Goal: Task Accomplishment & Management: Complete application form

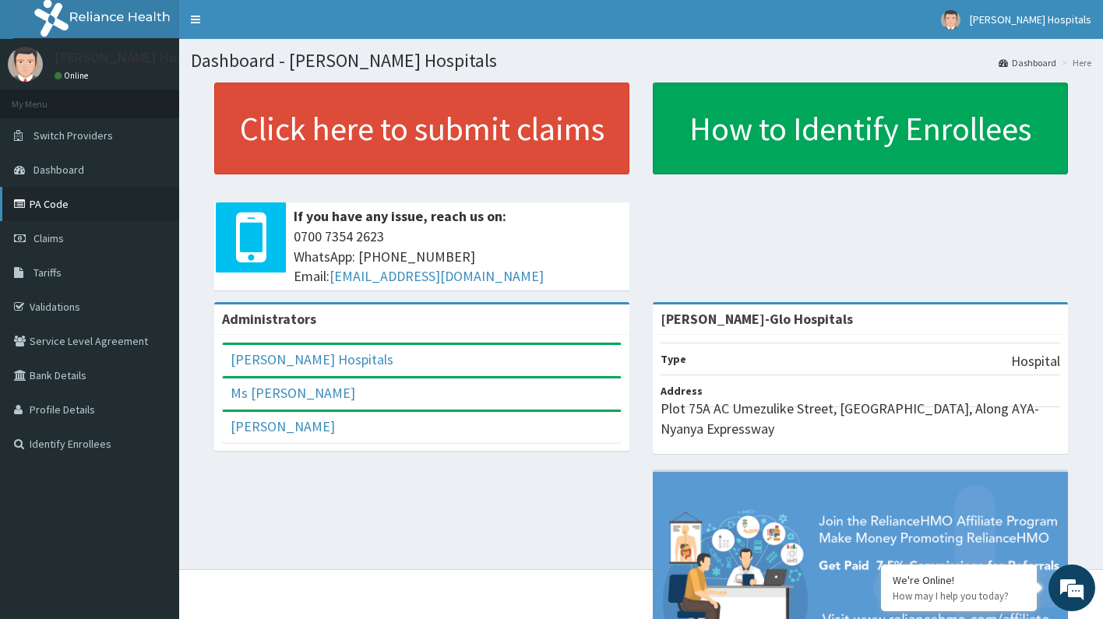
click at [55, 205] on link "PA Code" at bounding box center [89, 204] width 179 height 34
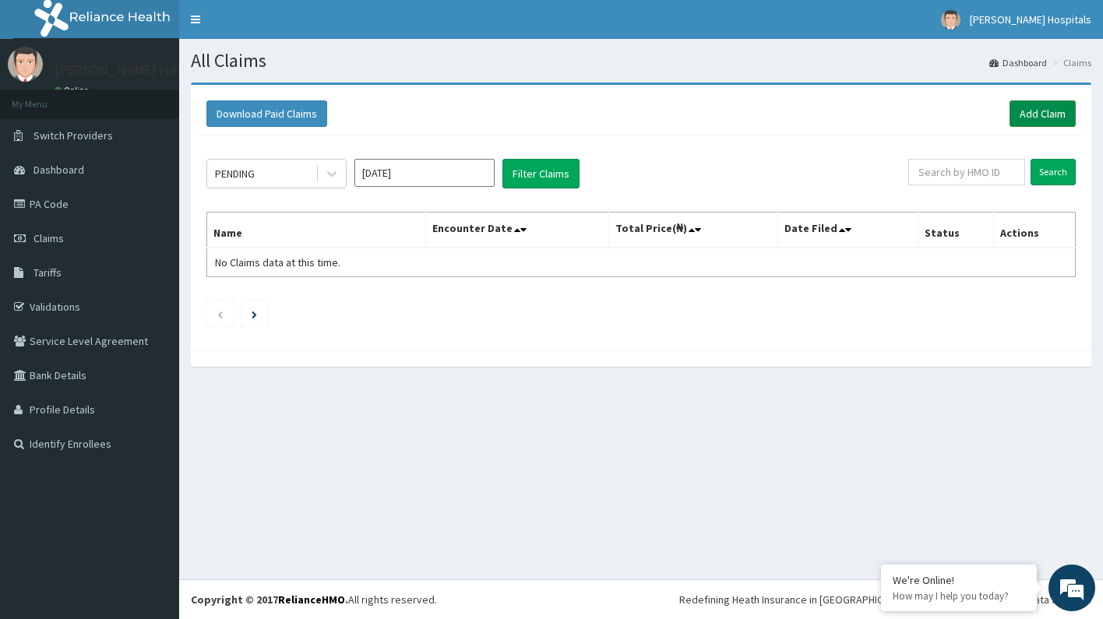
click at [1041, 118] on link "Add Claim" at bounding box center [1043, 113] width 66 height 26
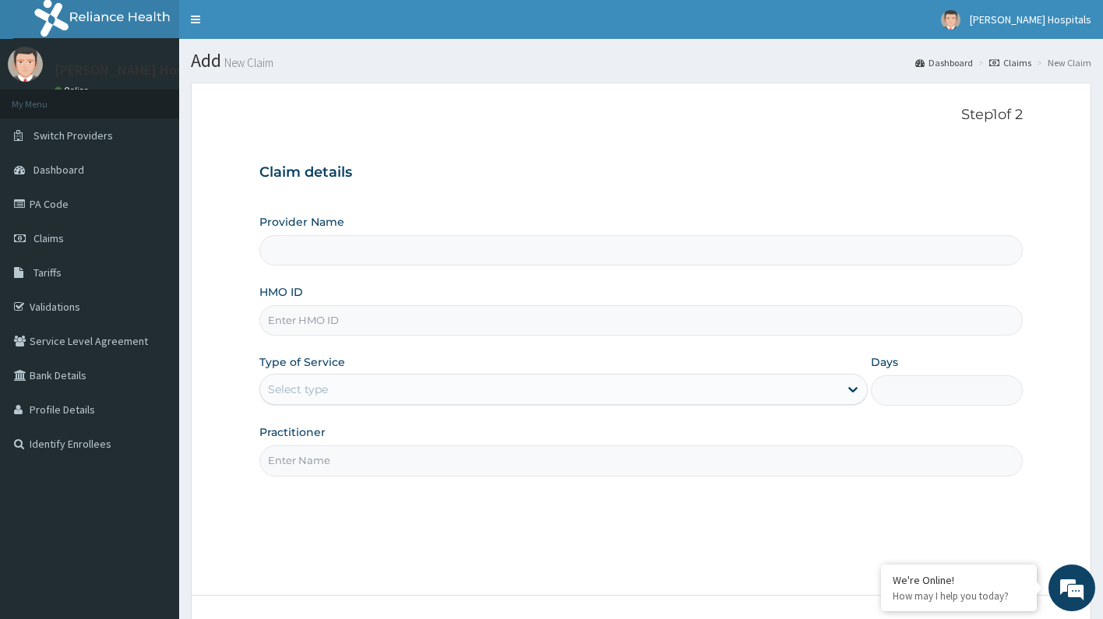
type input "[PERSON_NAME]-Glo Hospitals"
click at [471, 319] on input "HMO ID" at bounding box center [641, 320] width 764 height 30
paste input "TBH/10002/A"
type input "TBH/10002/A"
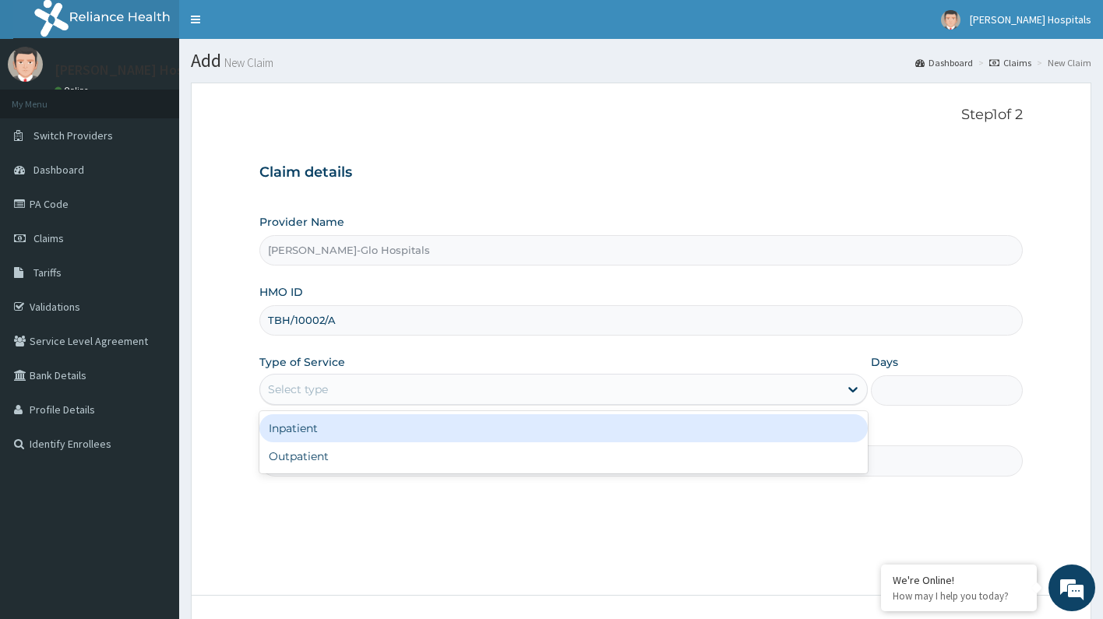
click at [508, 378] on div "Select type" at bounding box center [550, 389] width 580 height 25
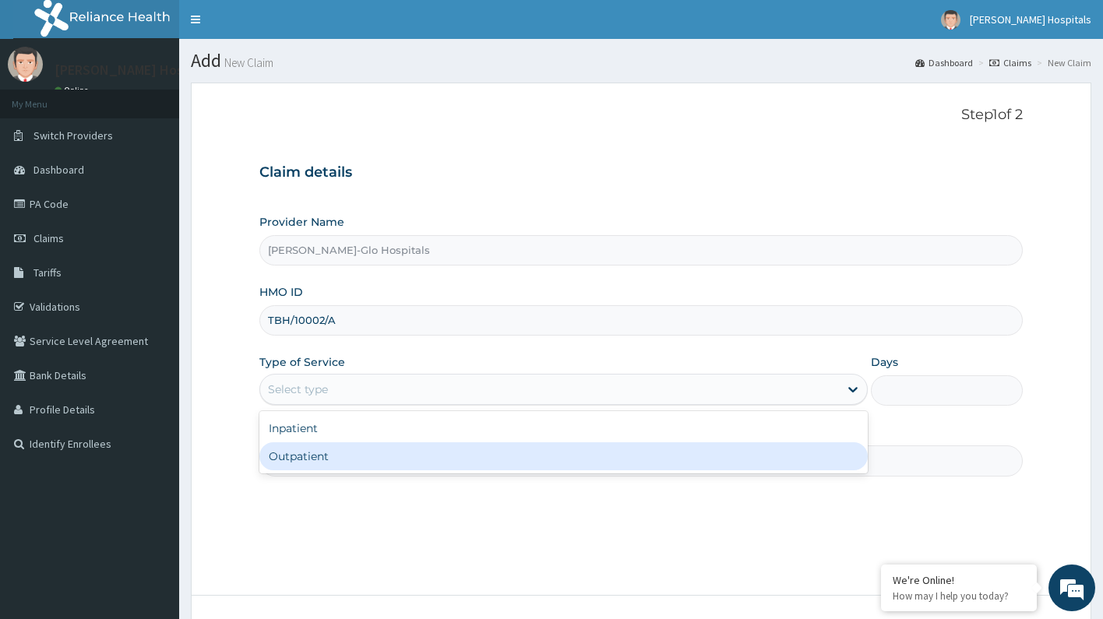
click at [470, 462] on div "Outpatient" at bounding box center [563, 456] width 609 height 28
type input "1"
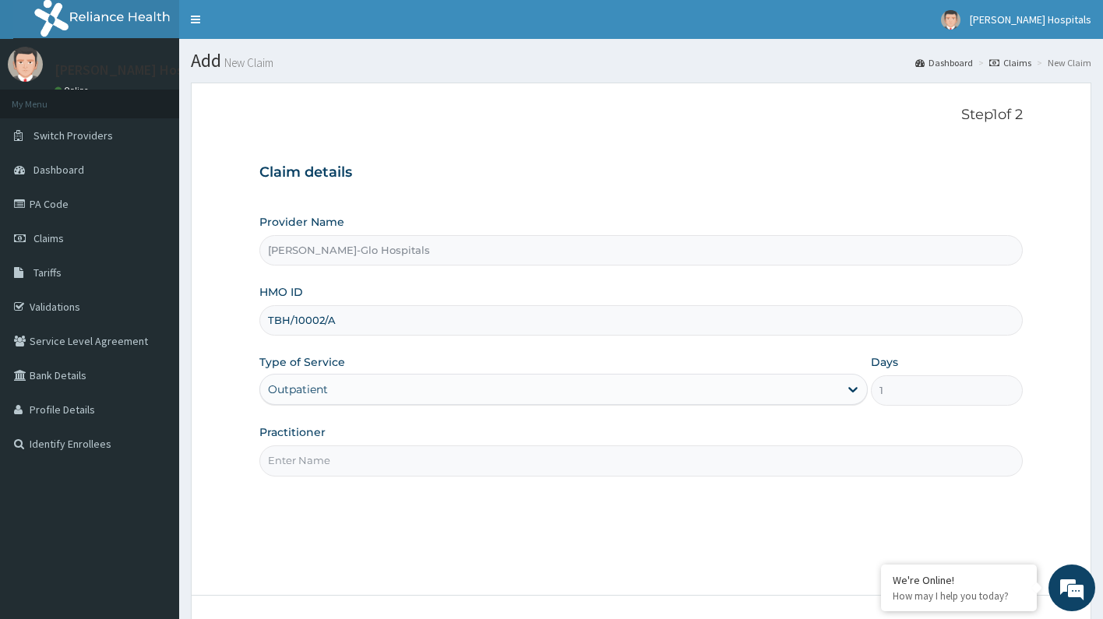
click at [888, 467] on input "Practitioner" at bounding box center [641, 461] width 764 height 30
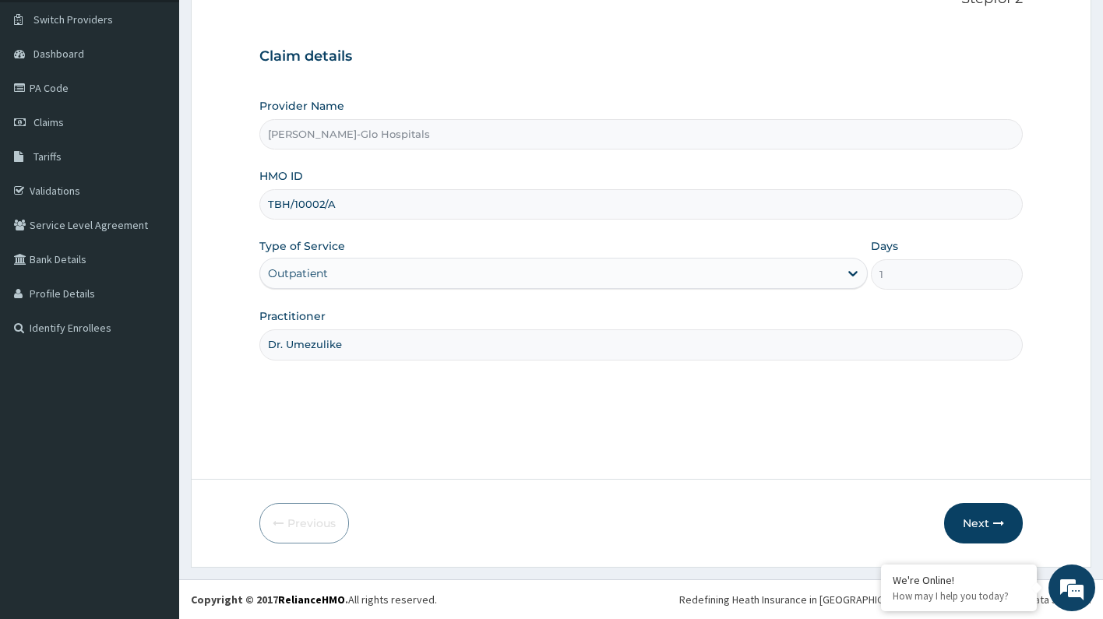
scroll to position [115, 0]
type input "Dr. Umezulike"
click at [987, 524] on button "Next" at bounding box center [983, 524] width 79 height 41
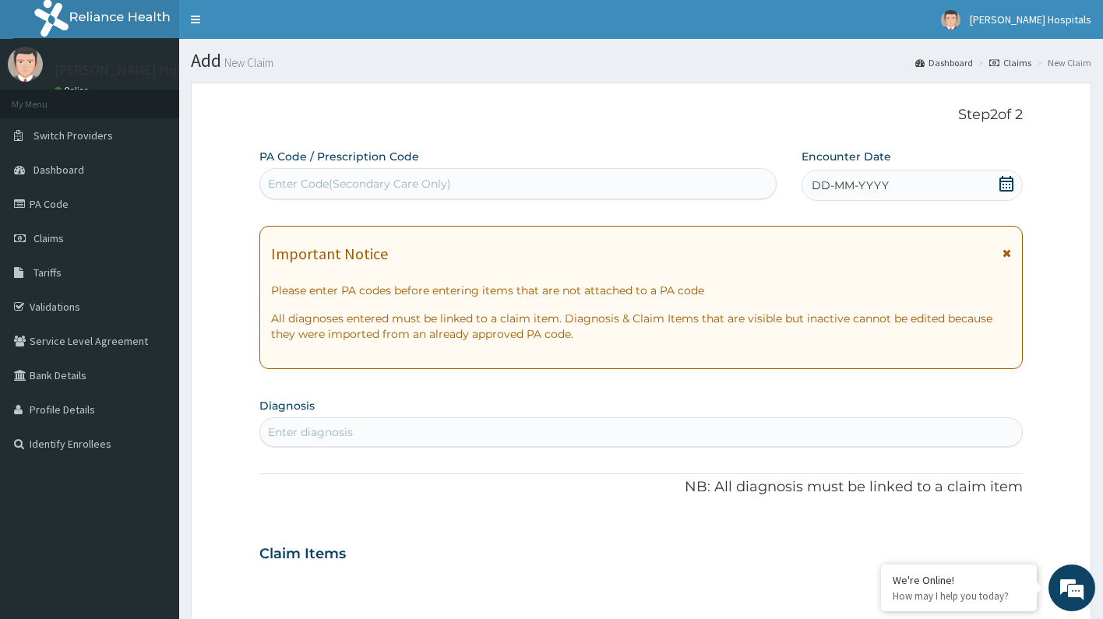
scroll to position [0, 0]
click at [589, 184] on div "Enter Code(Secondary Care Only)" at bounding box center [518, 183] width 516 height 25
paste input "PA/3E9B88"
type input "PA/3E9B88"
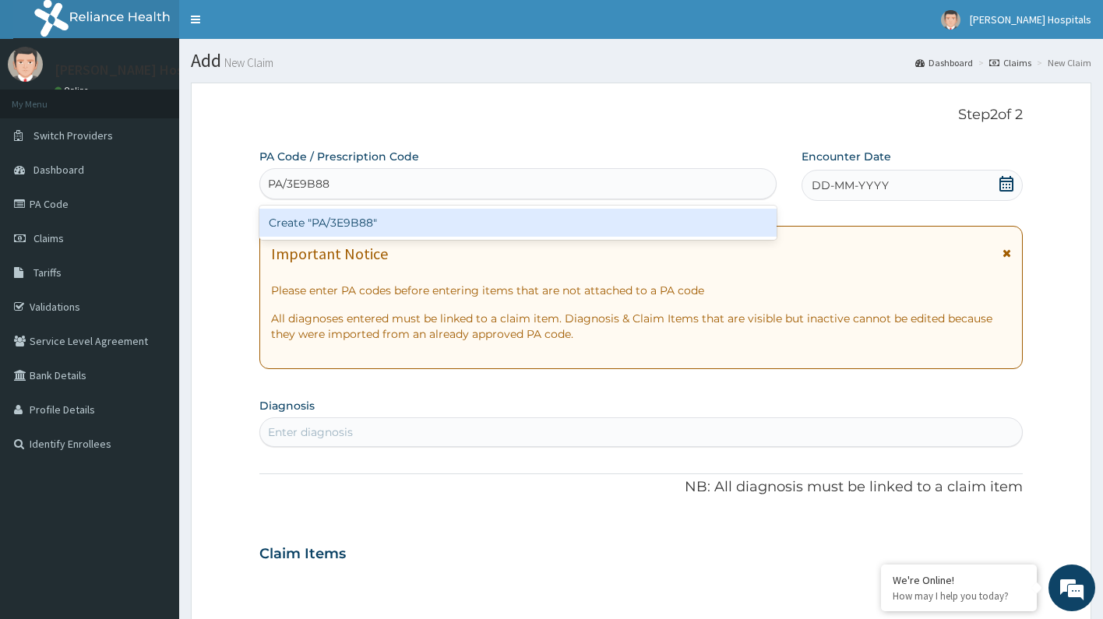
click at [529, 219] on div "Create "PA/3E9B88"" at bounding box center [517, 223] width 517 height 28
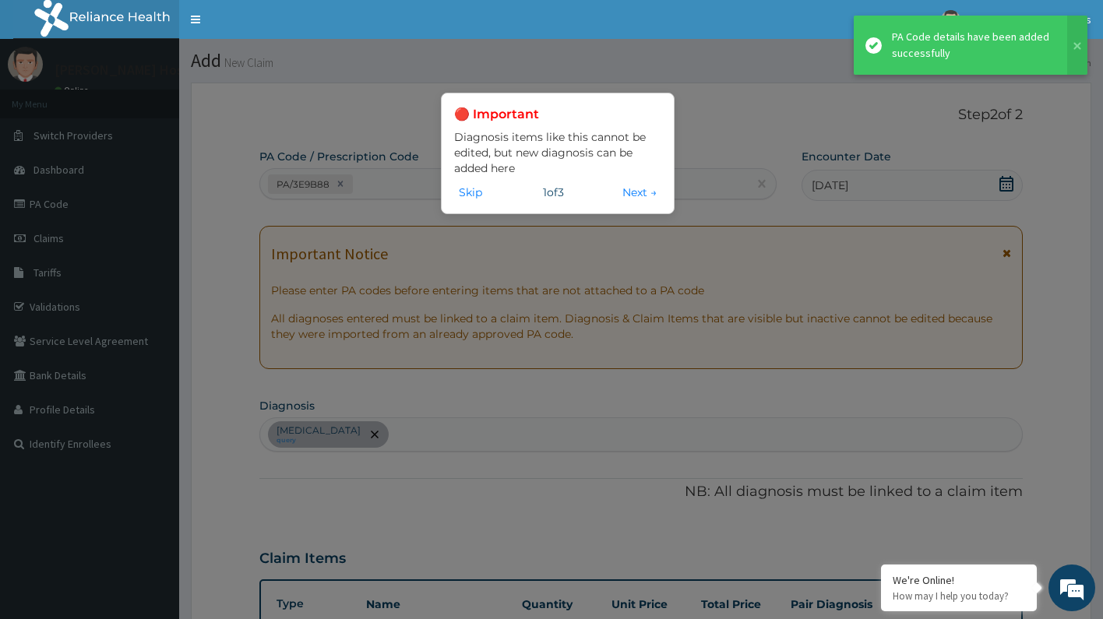
scroll to position [335, 0]
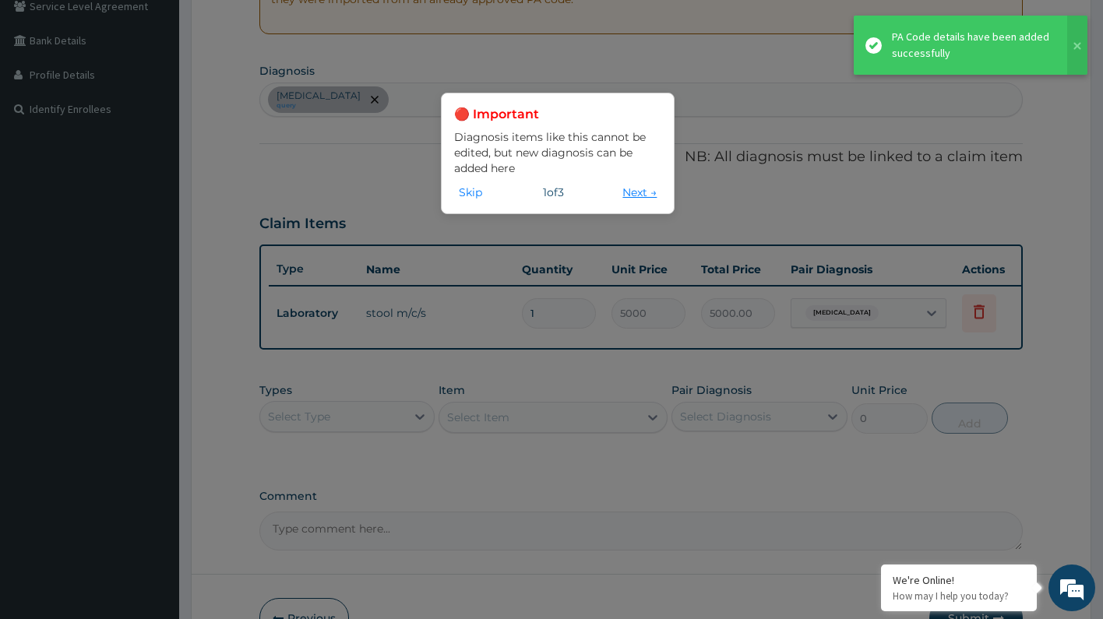
click at [639, 196] on button "Next →" at bounding box center [640, 192] width 44 height 17
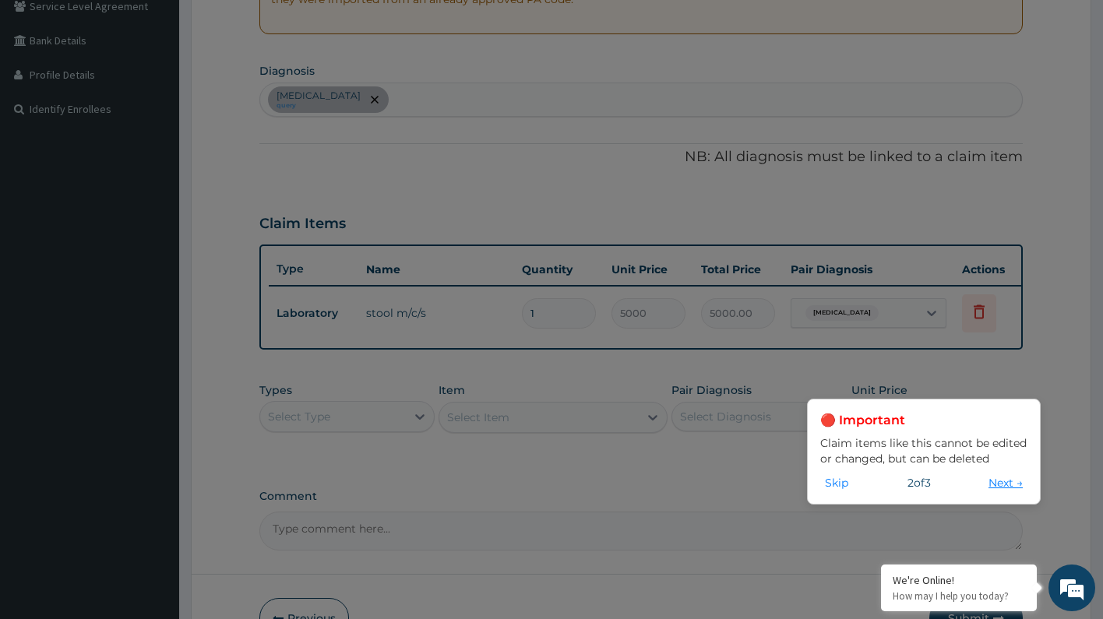
click at [993, 481] on button "Next →" at bounding box center [1006, 482] width 44 height 17
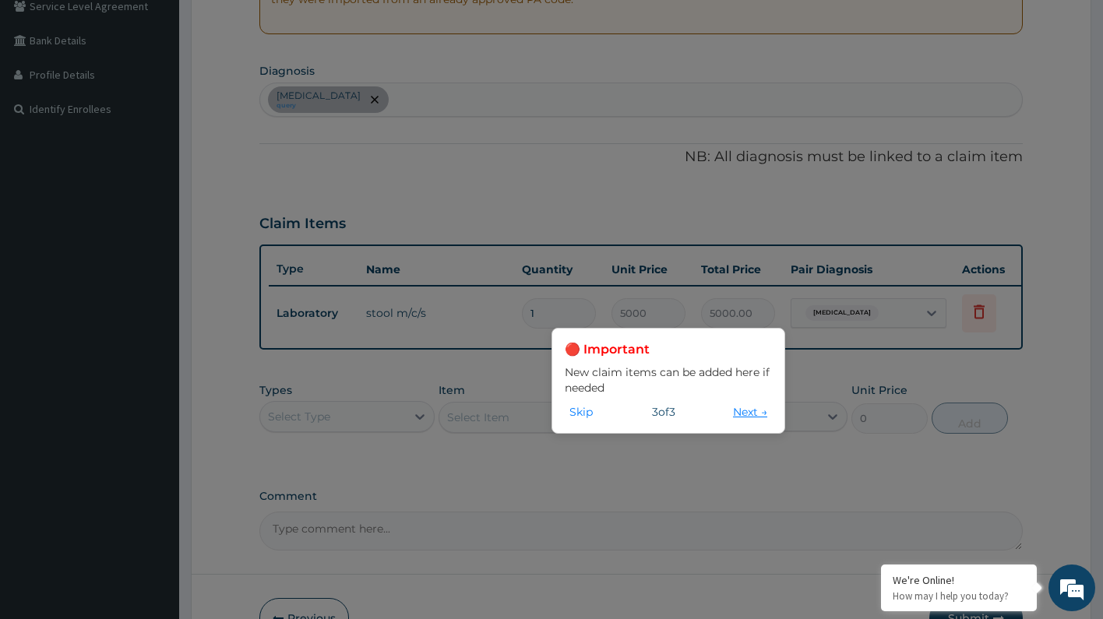
click at [731, 407] on button "Next →" at bounding box center [750, 412] width 44 height 17
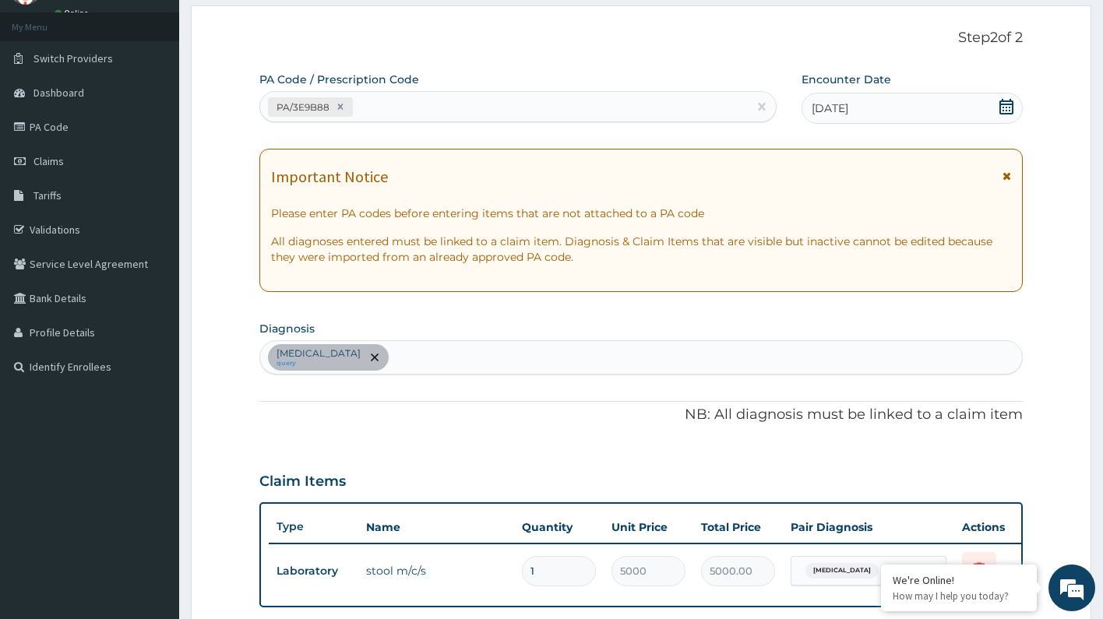
scroll to position [66, 0]
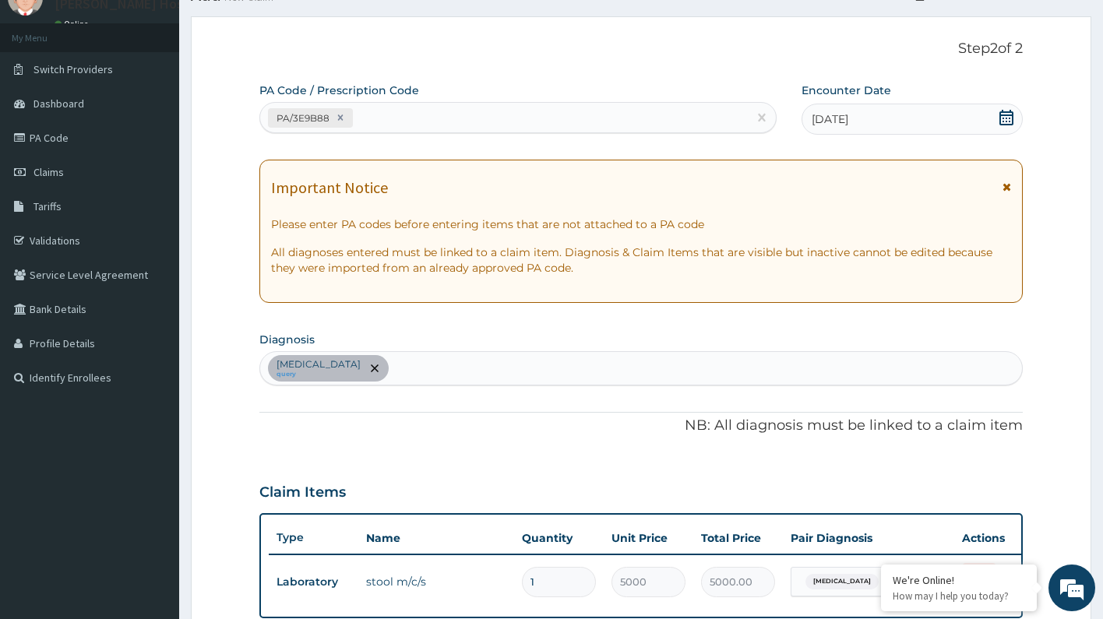
click at [523, 122] on div "PA/3E9B88" at bounding box center [504, 118] width 488 height 26
paste input "PA/E3D090"
type input "PA/E3D090"
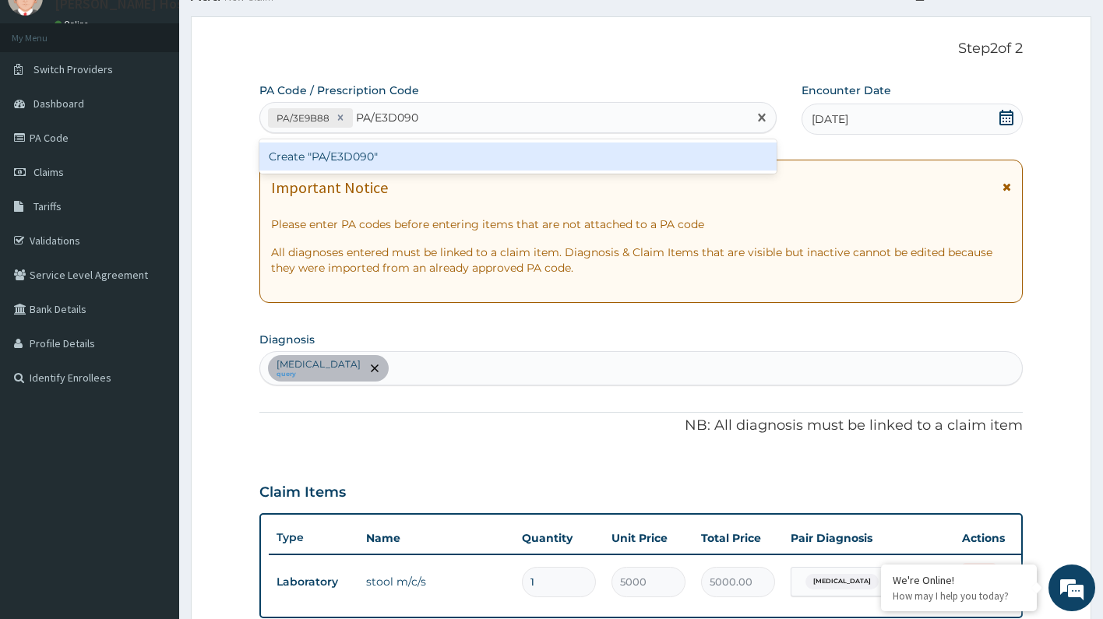
click at [464, 152] on div "Create "PA/E3D090"" at bounding box center [517, 157] width 517 height 28
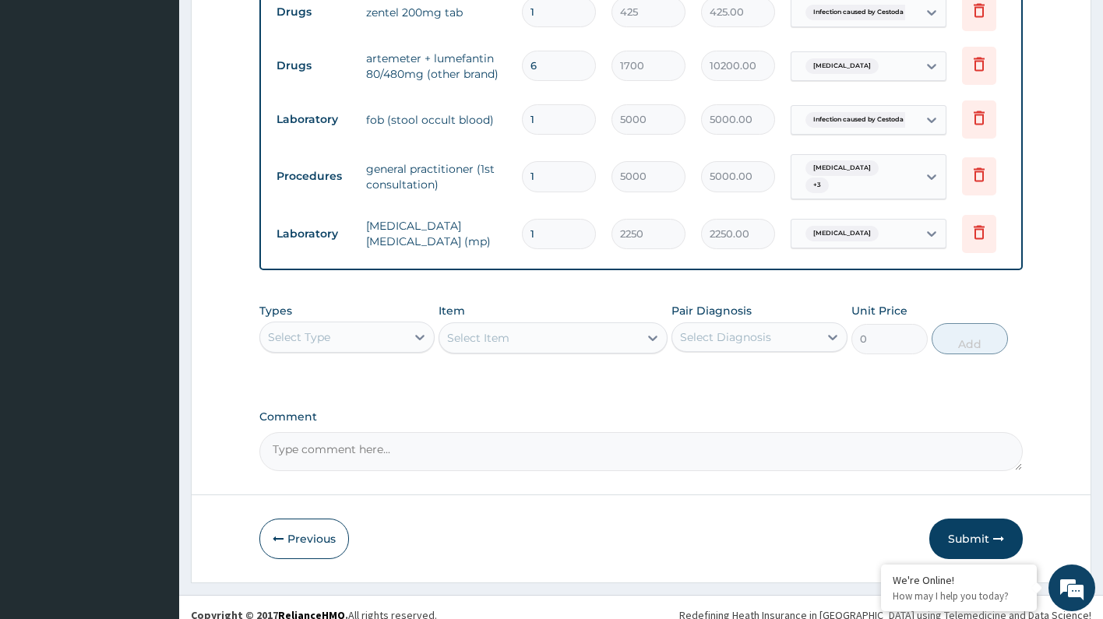
scroll to position [911, 0]
click at [986, 531] on button "Submit" at bounding box center [975, 540] width 93 height 41
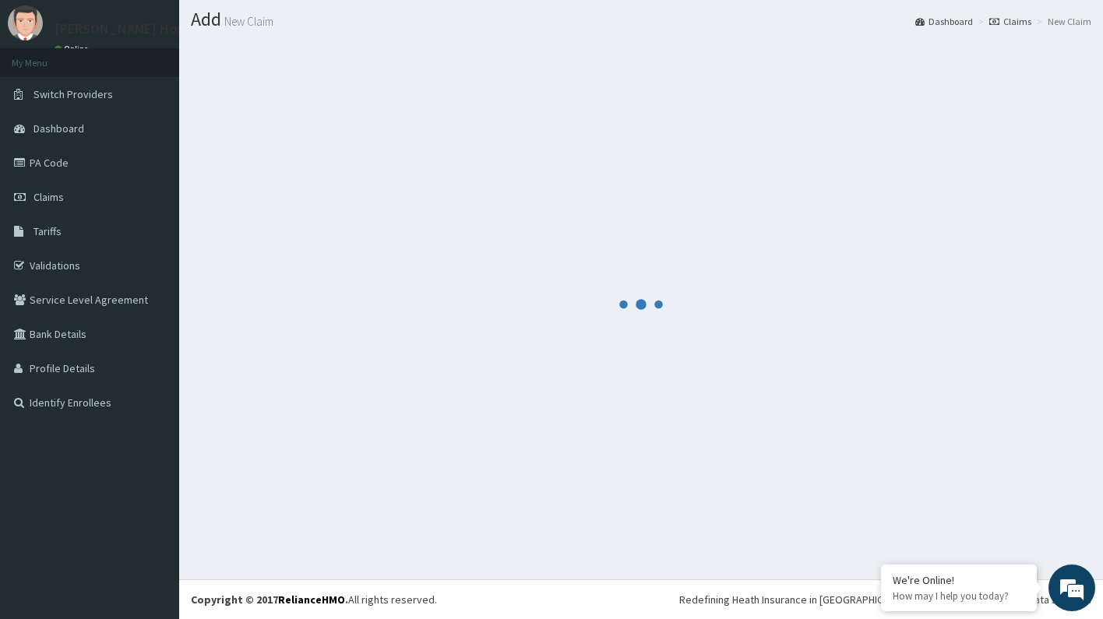
scroll to position [41, 0]
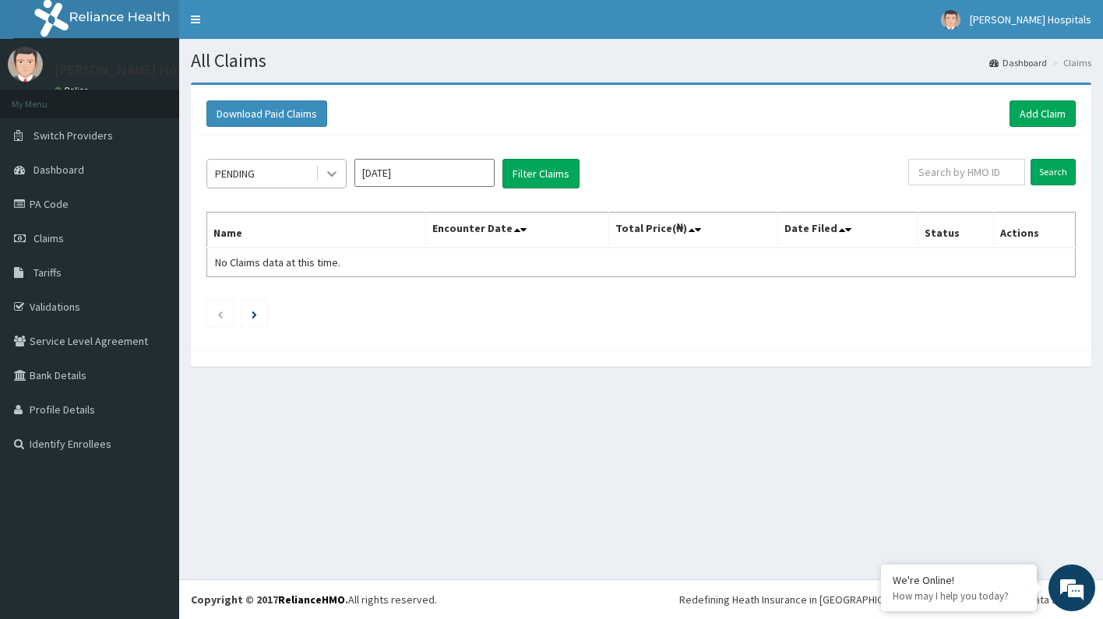
click at [333, 175] on icon at bounding box center [331, 174] width 9 height 5
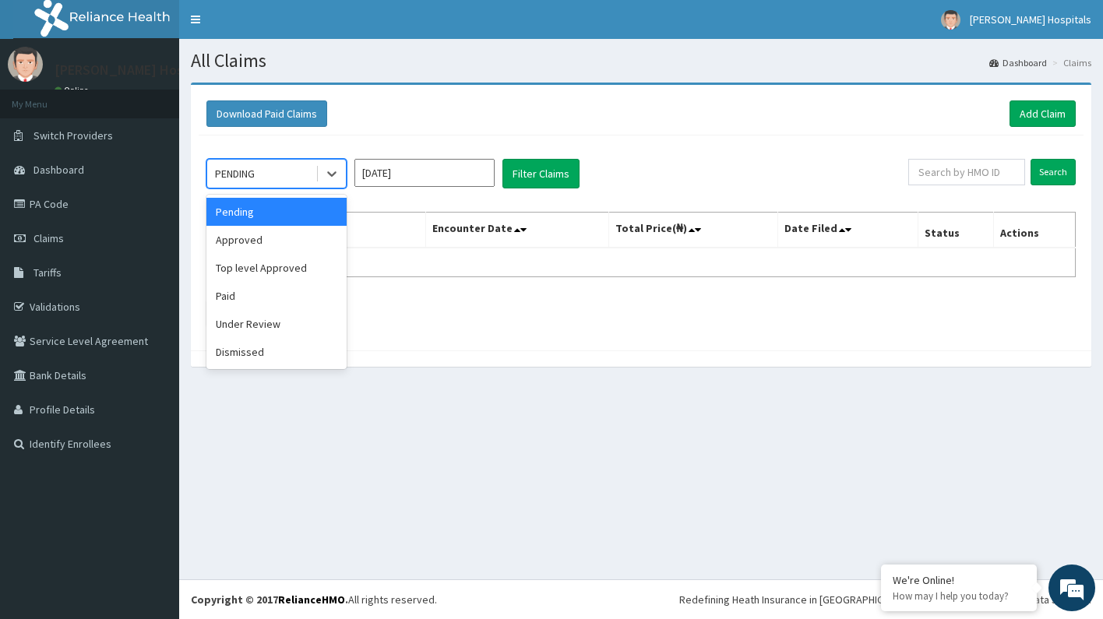
click at [439, 126] on div "Download Paid Claims Add Claim" at bounding box center [640, 113] width 869 height 26
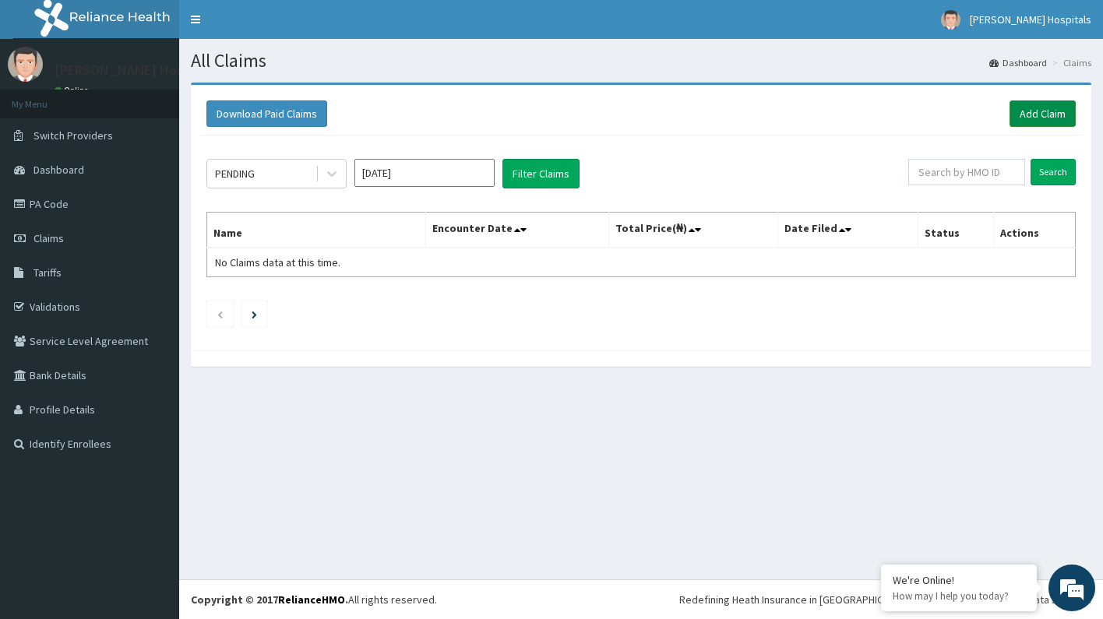
click at [1049, 116] on link "Add Claim" at bounding box center [1043, 113] width 66 height 26
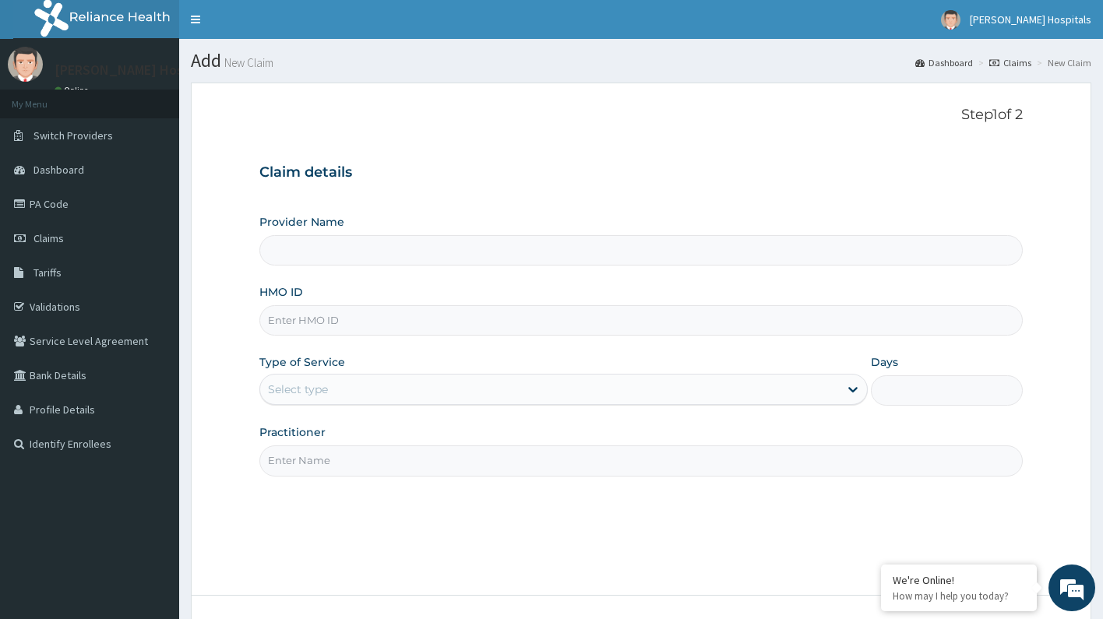
type input "[PERSON_NAME]-Glo Hospitals"
click at [426, 320] on input "HMO ID" at bounding box center [641, 320] width 764 height 30
paste input "FMI/10085/C"
type input "FMI/10085/C"
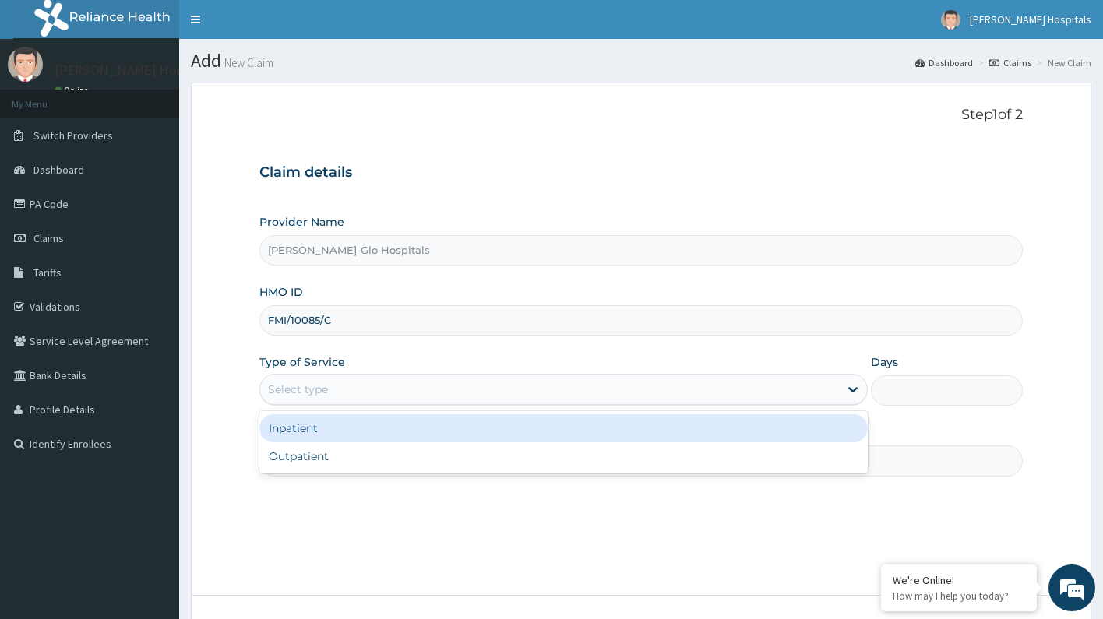
click at [498, 392] on div "Select type" at bounding box center [550, 389] width 580 height 25
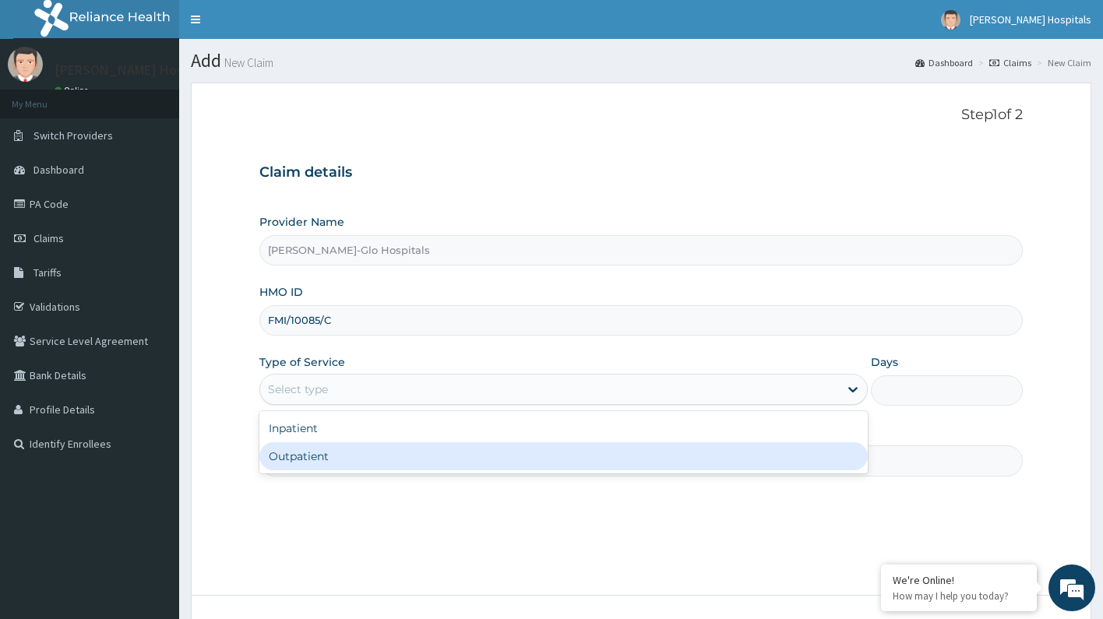
click at [460, 453] on div "Outpatient" at bounding box center [563, 456] width 609 height 28
type input "1"
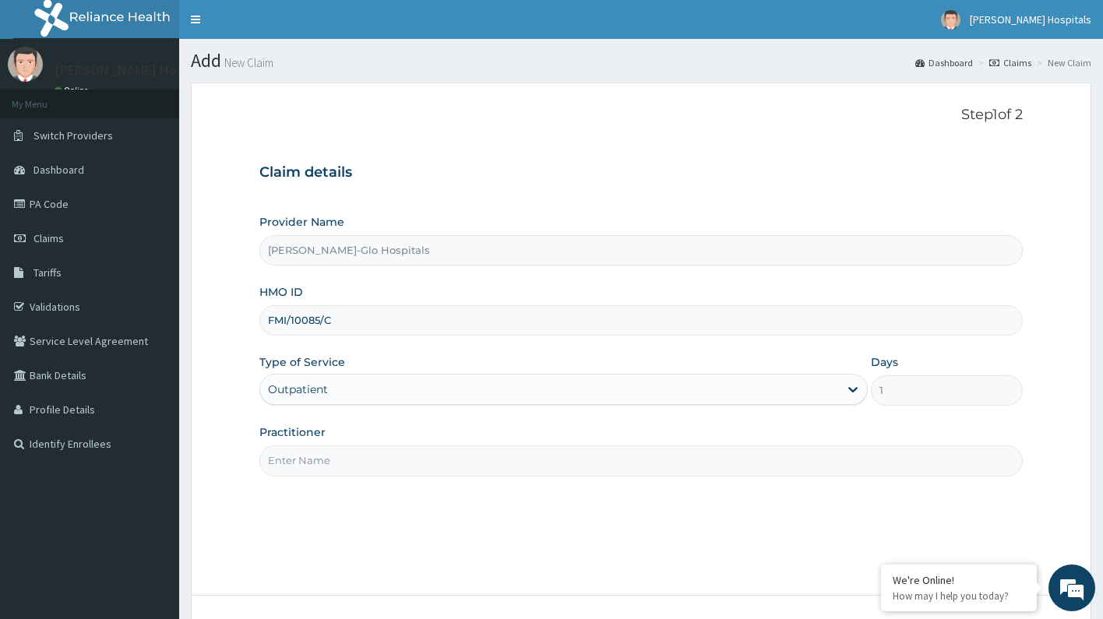
click at [504, 457] on input "Practitioner" at bounding box center [641, 461] width 764 height 30
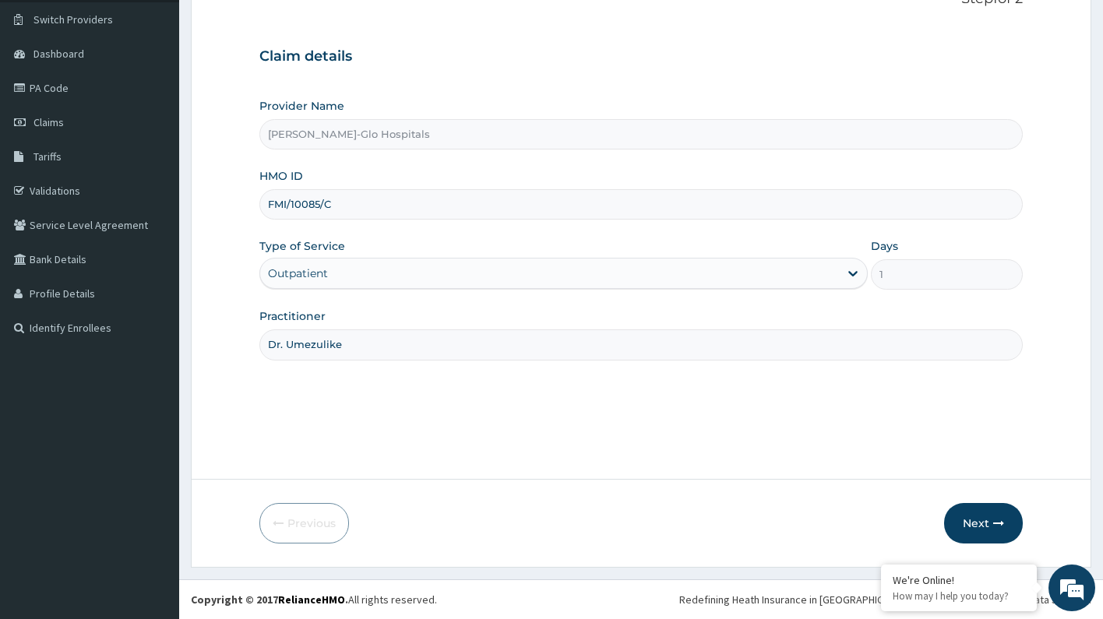
scroll to position [115, 0]
type input "Dr. Umezulike"
click at [975, 522] on button "Next" at bounding box center [983, 524] width 79 height 41
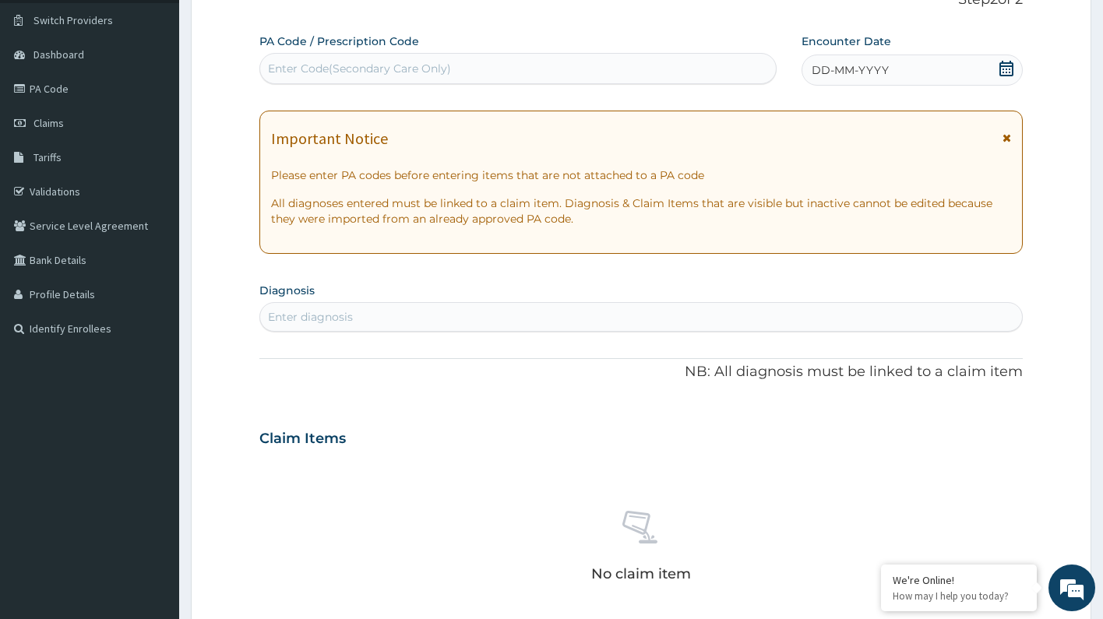
click at [467, 74] on div "Enter Code(Secondary Care Only)" at bounding box center [518, 68] width 516 height 25
paste input "PA/3B8A04"
type input "PA/3B8A04"
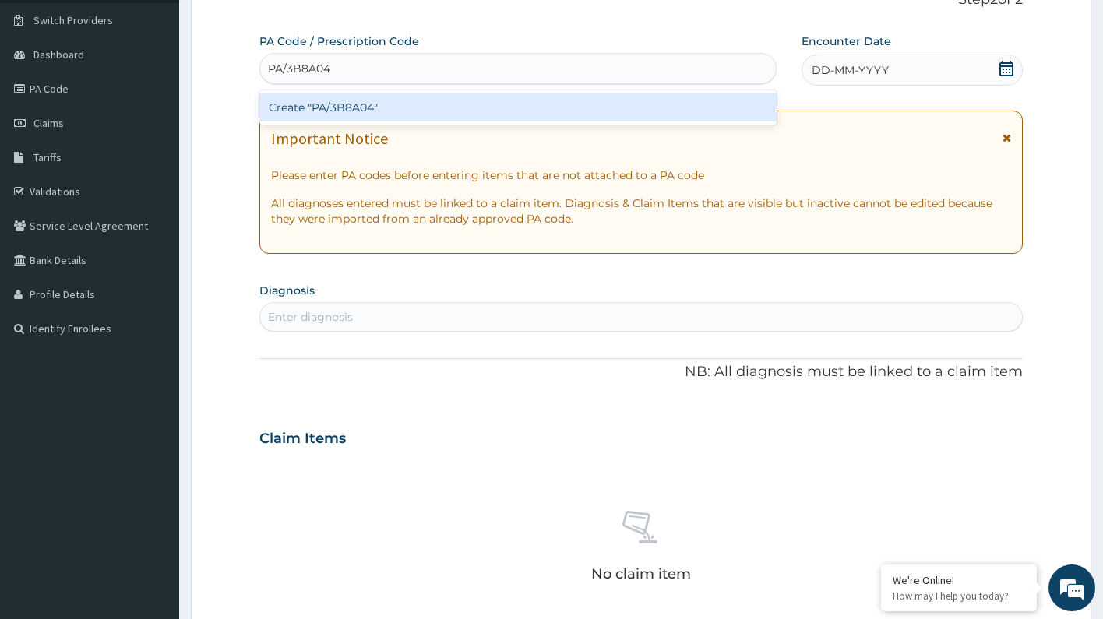
click at [455, 101] on div "Create "PA/3B8A04"" at bounding box center [517, 107] width 517 height 28
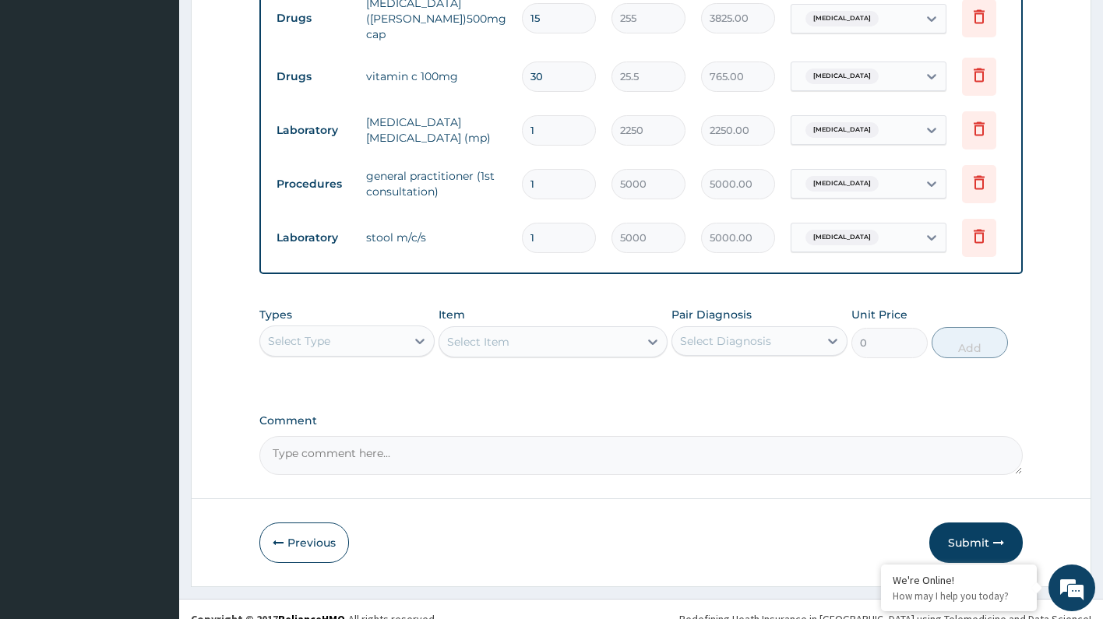
scroll to position [857, 0]
click at [964, 524] on button "Submit" at bounding box center [975, 544] width 93 height 41
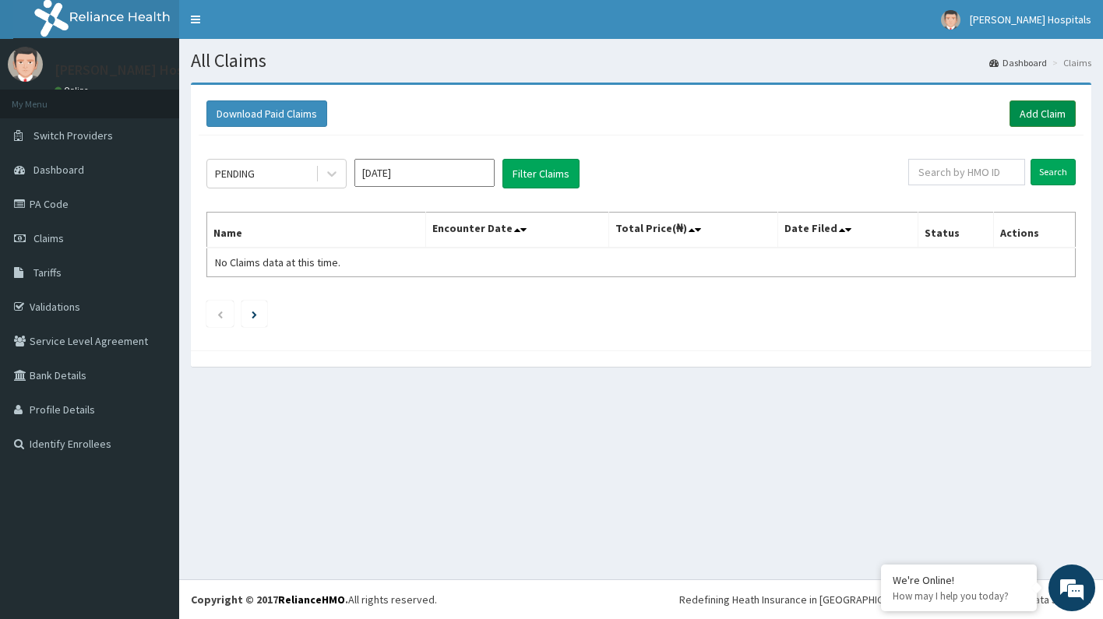
click at [1056, 115] on link "Add Claim" at bounding box center [1043, 113] width 66 height 26
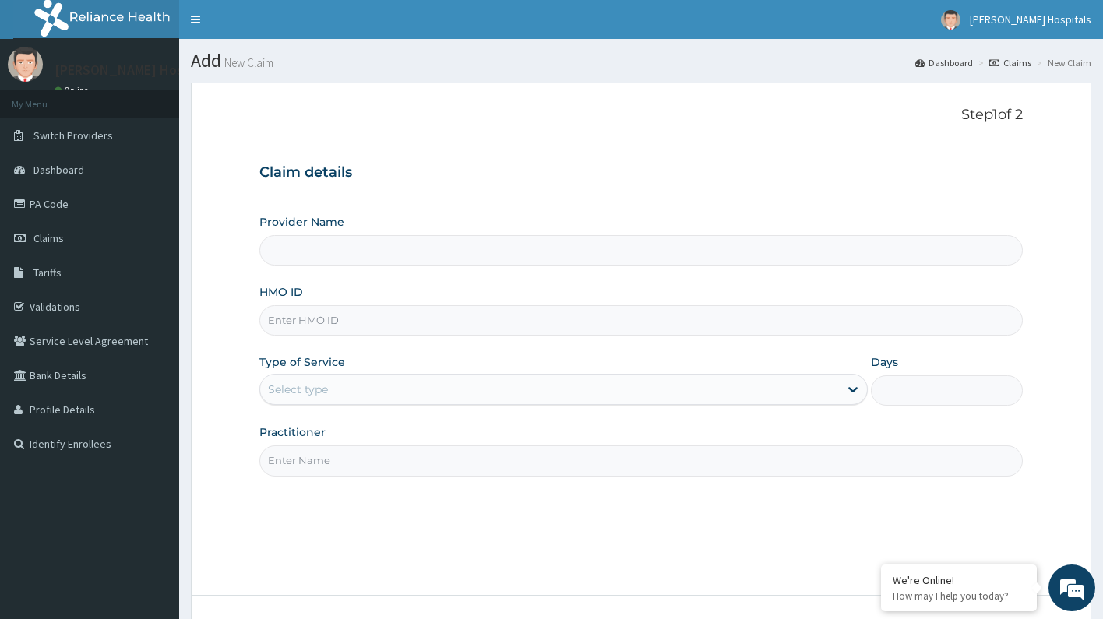
click at [328, 316] on input "HMO ID" at bounding box center [641, 320] width 764 height 30
type input "Jenny-Glo Hospitals"
paste input "PA/3B8A04"
type input "PA/3B8A04"
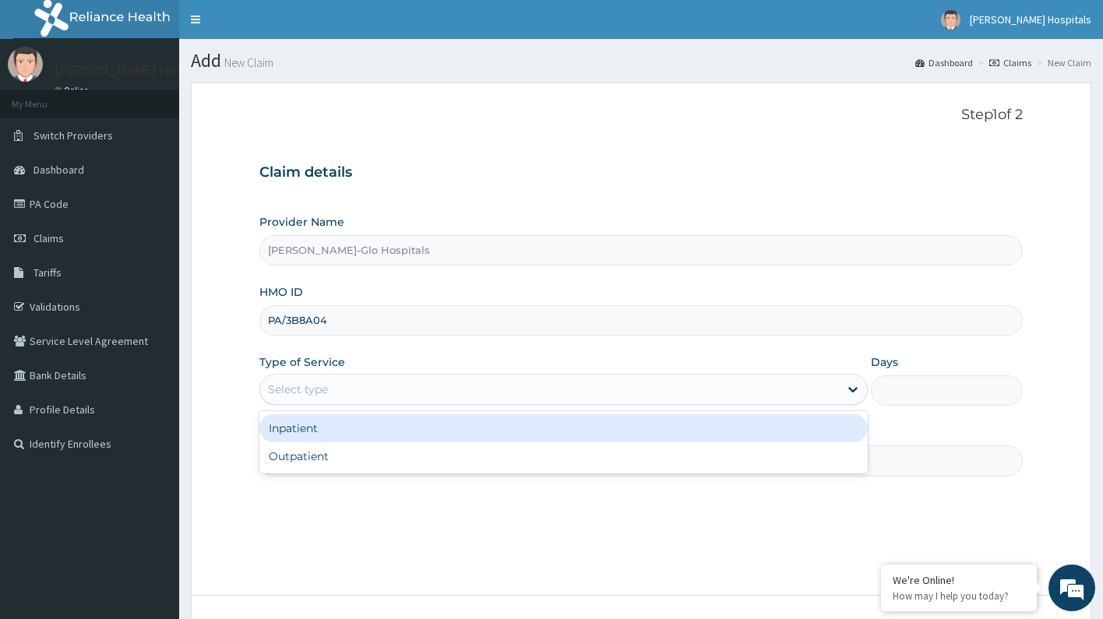
click at [381, 396] on div "Select type" at bounding box center [550, 389] width 580 height 25
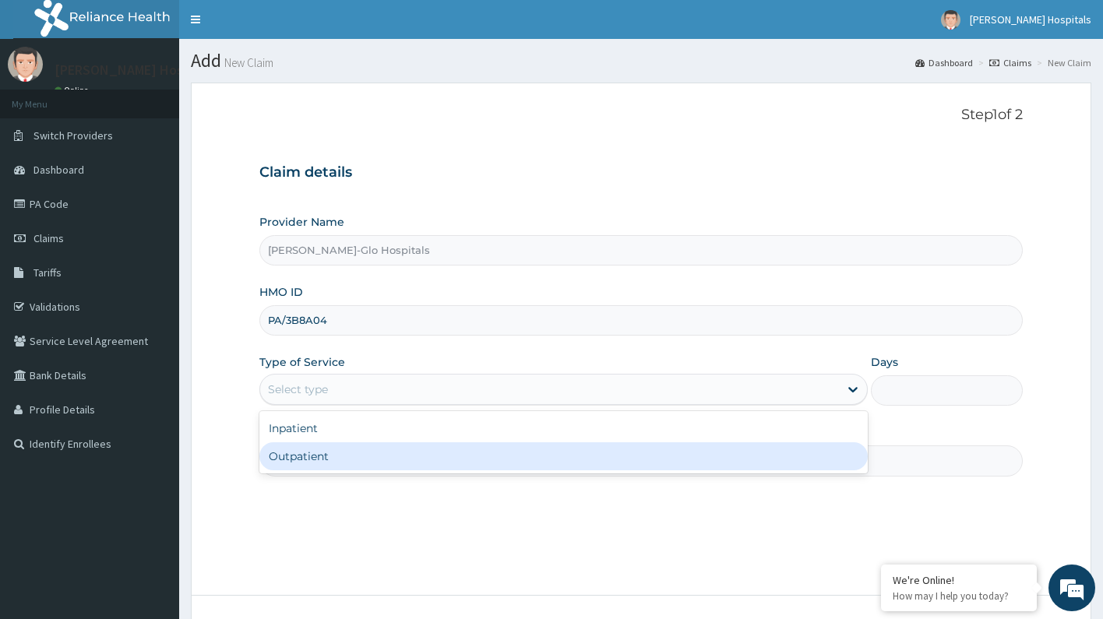
click at [367, 458] on div "Outpatient" at bounding box center [563, 456] width 609 height 28
type input "1"
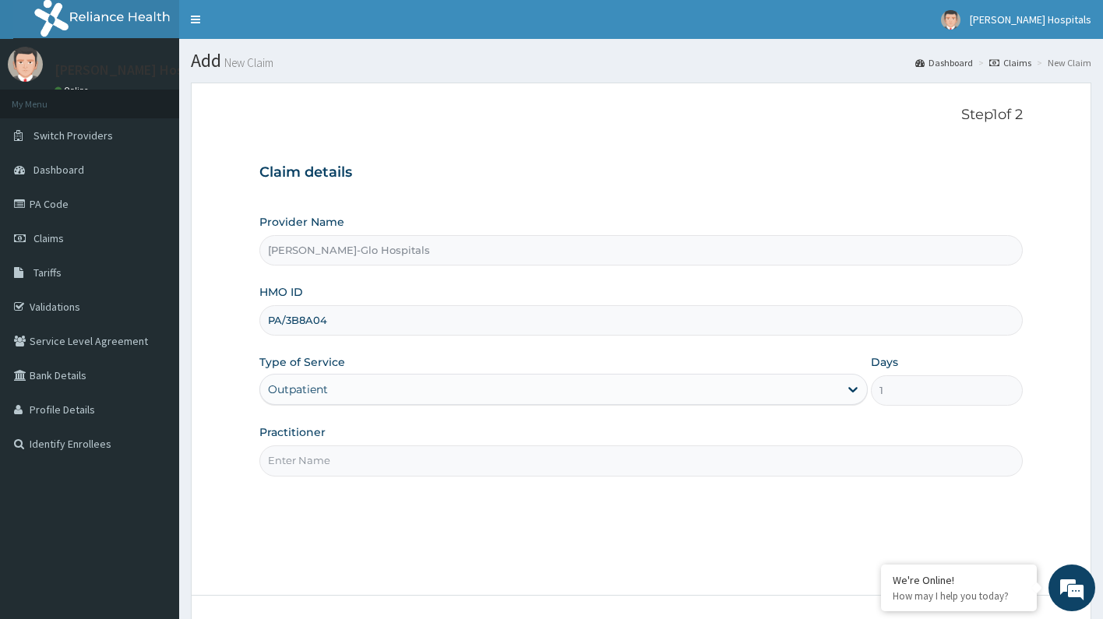
click at [771, 451] on input "Practitioner" at bounding box center [641, 461] width 764 height 30
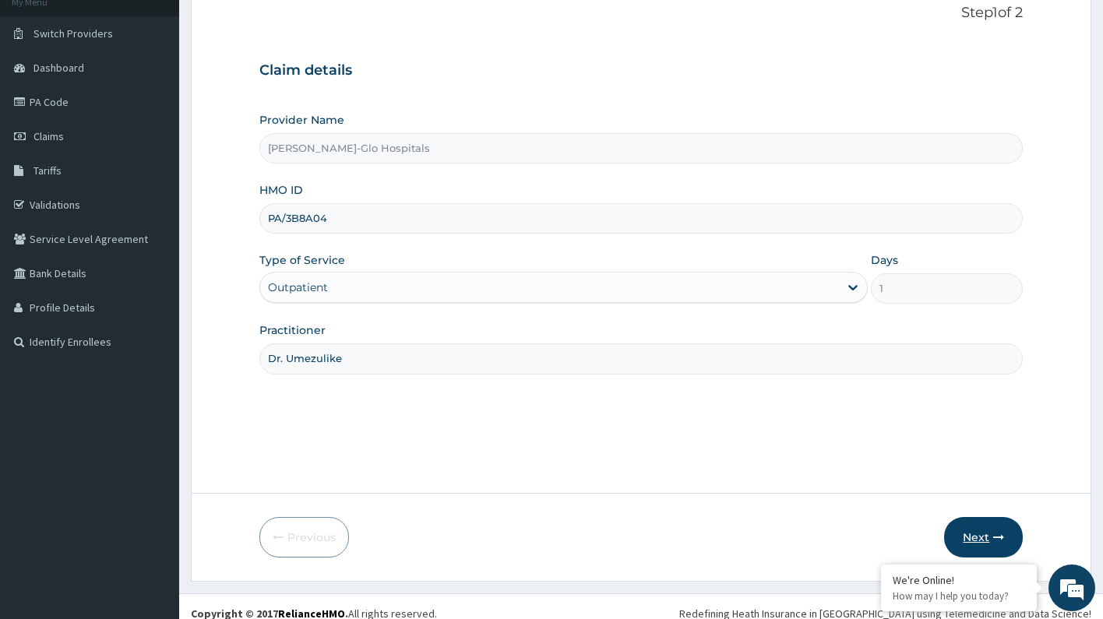
type input "Dr. Umezulike"
click at [973, 541] on button "Next" at bounding box center [983, 537] width 79 height 41
click at [384, 217] on input "PA/3B8A04" at bounding box center [641, 218] width 764 height 30
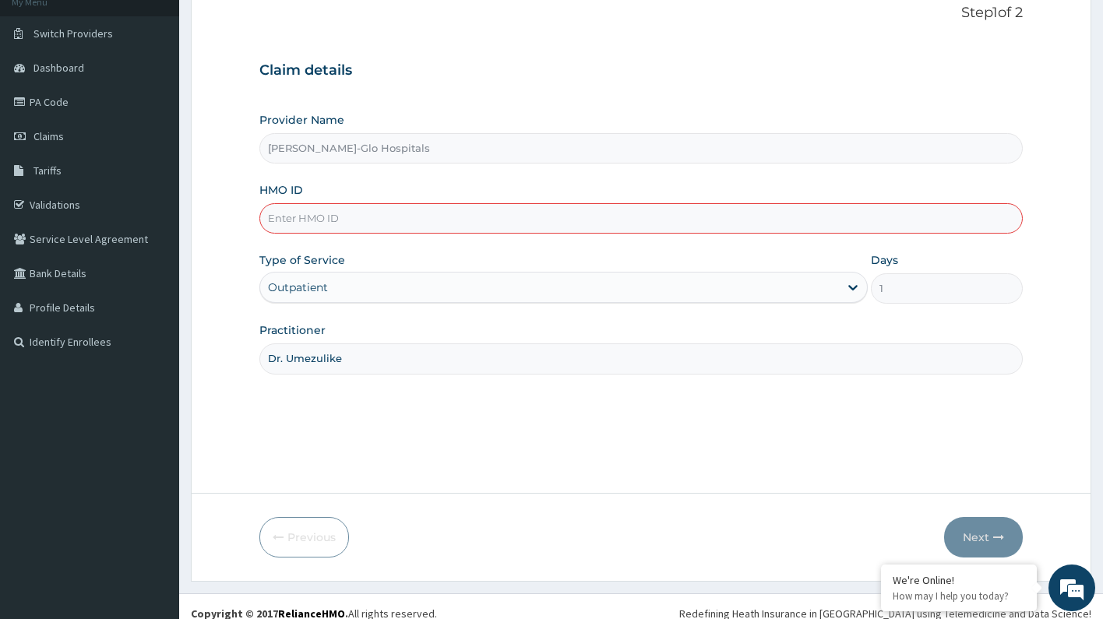
paste input "SEH/10056/B"
type input "SEH/10056/B"
click at [978, 535] on button "Next" at bounding box center [983, 537] width 79 height 41
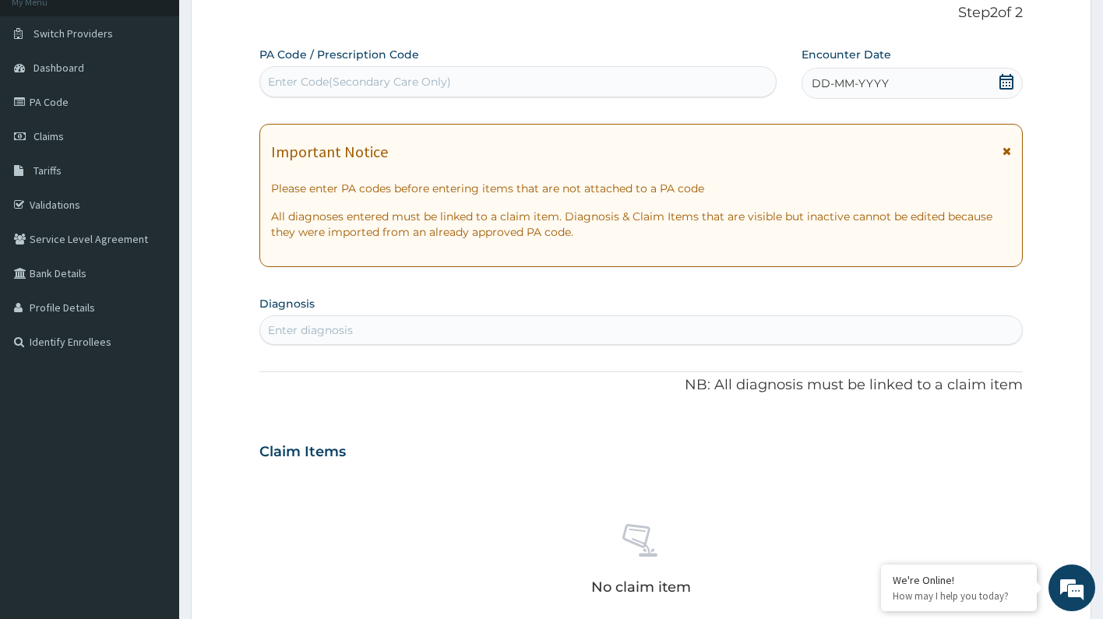
click at [418, 79] on div "Enter Code(Secondary Care Only)" at bounding box center [359, 82] width 183 height 16
paste input "PA/FC8923"
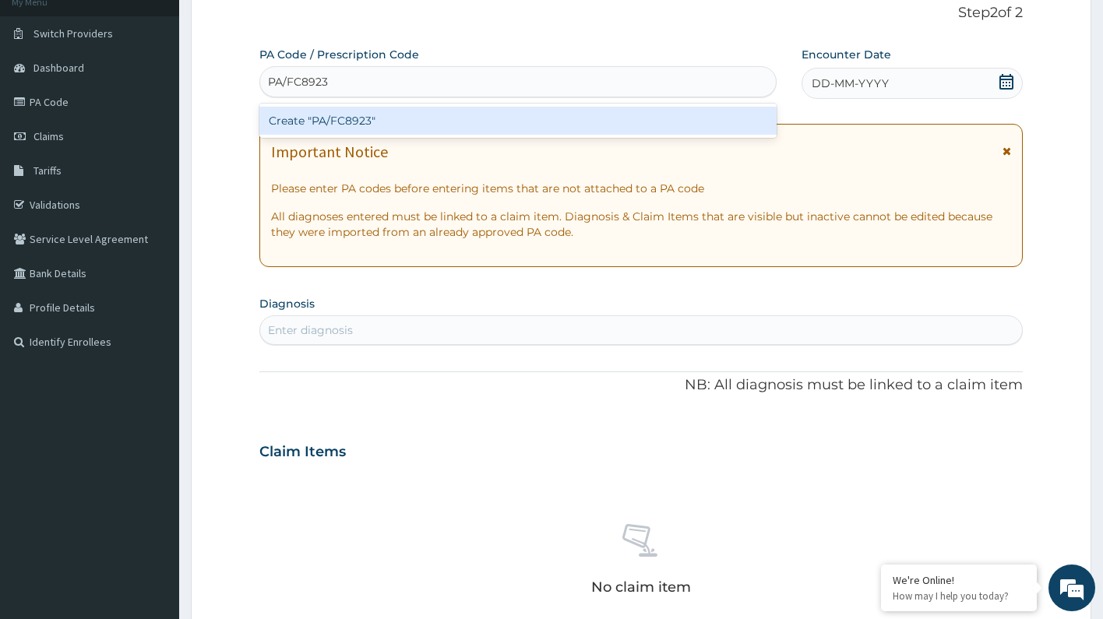
type input "PA/FC8923"
click at [501, 127] on div "Create "PA/FC8923"" at bounding box center [517, 121] width 517 height 28
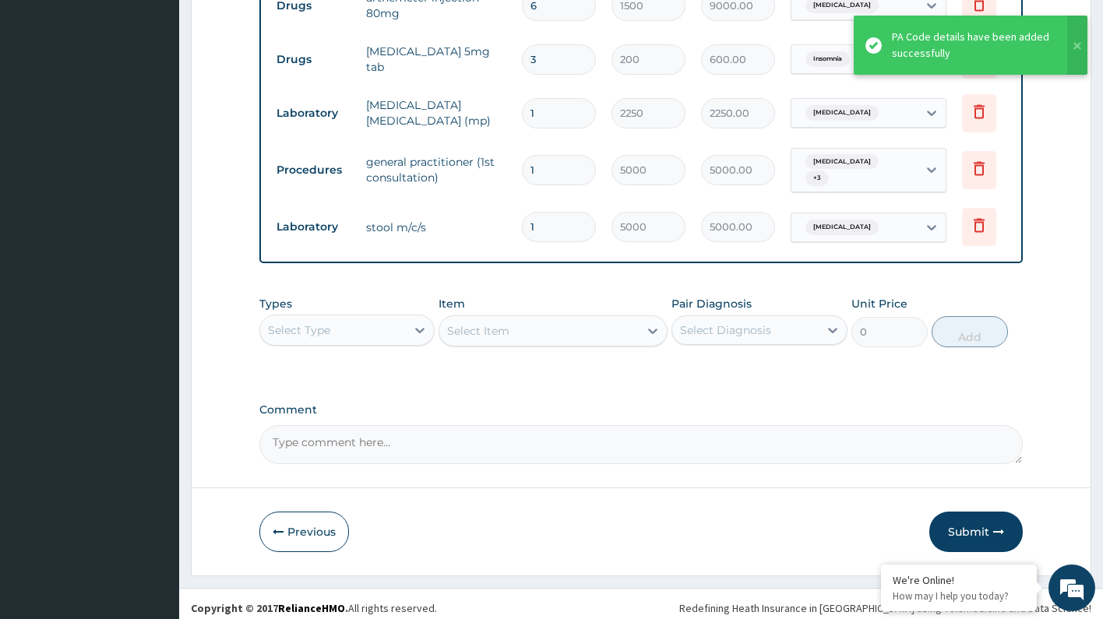
scroll to position [749, 0]
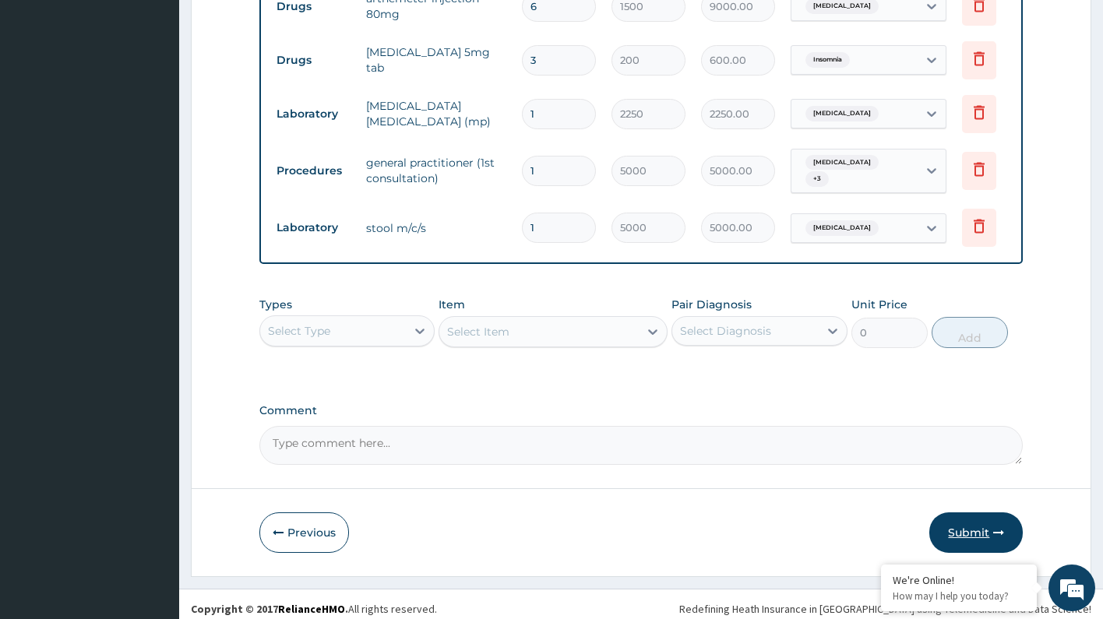
click at [974, 520] on button "Submit" at bounding box center [975, 533] width 93 height 41
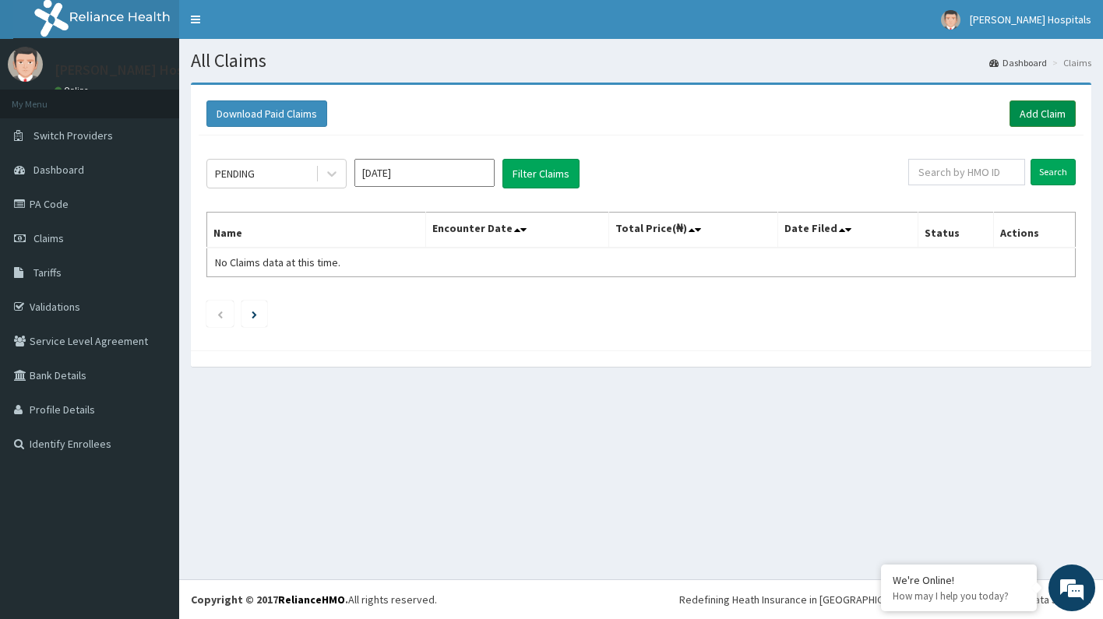
click at [1058, 118] on link "Add Claim" at bounding box center [1043, 113] width 66 height 26
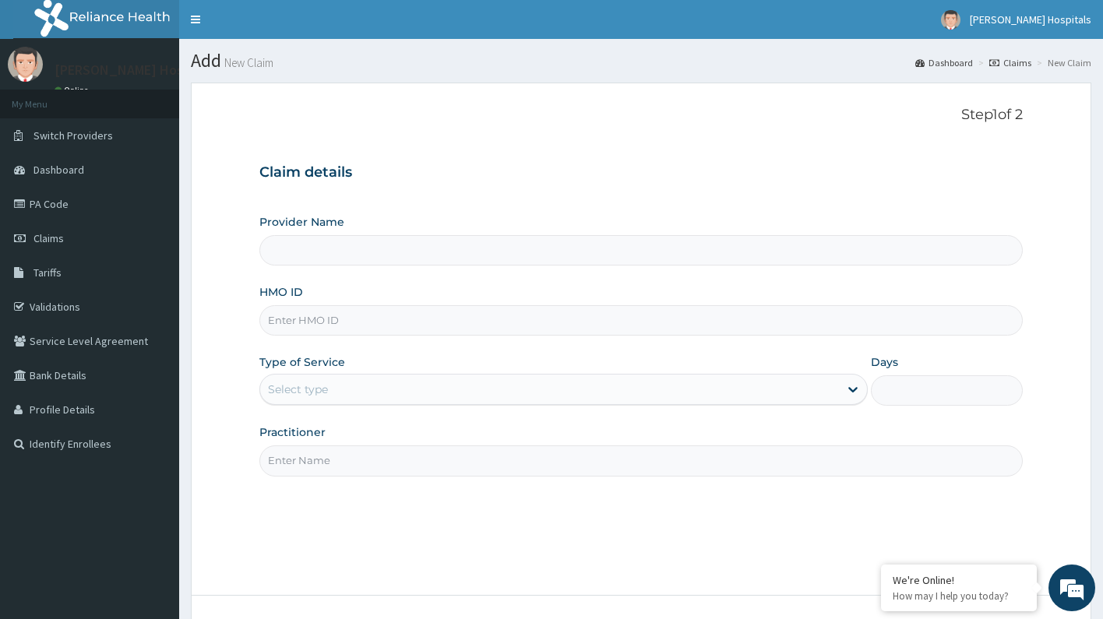
type input "[PERSON_NAME]-Glo Hospitals"
click at [446, 319] on input "HMO ID" at bounding box center [641, 320] width 764 height 30
paste input "TBH/10002/A"
type input "TBH/10002/A"
click at [442, 392] on div "Select type" at bounding box center [550, 389] width 580 height 25
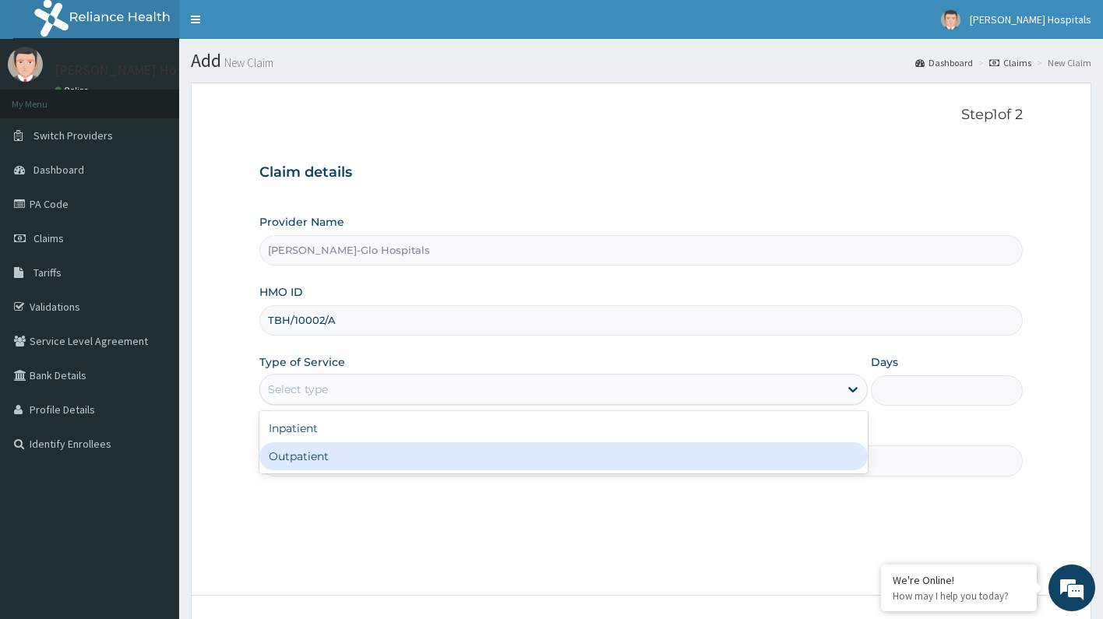
click at [422, 457] on div "Outpatient" at bounding box center [563, 456] width 609 height 28
type input "1"
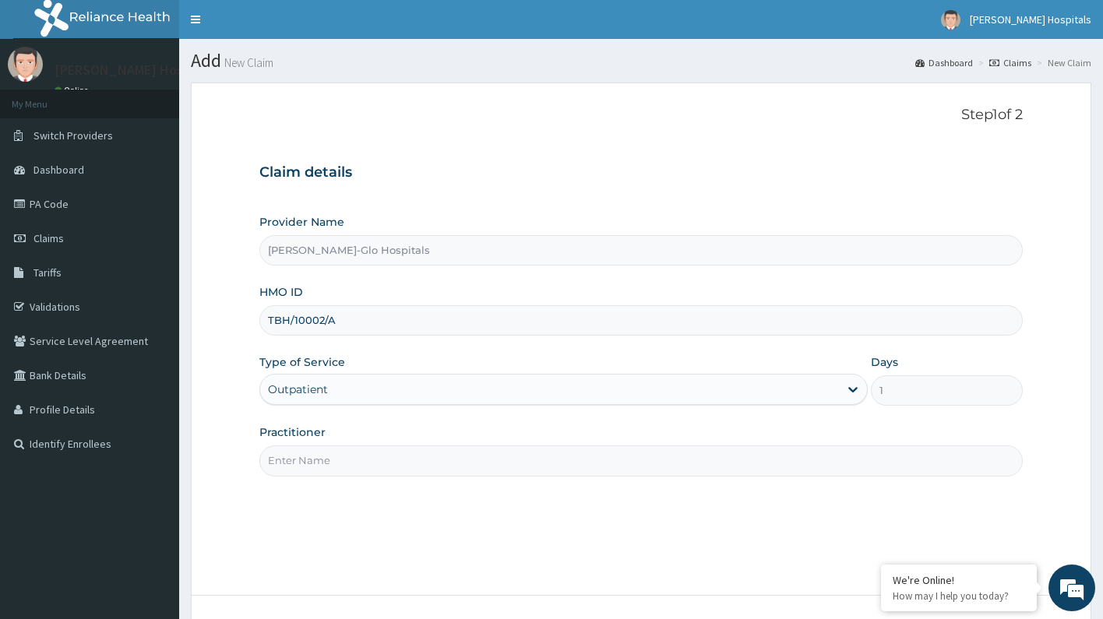
click at [471, 456] on input "Practitioner" at bounding box center [641, 461] width 764 height 30
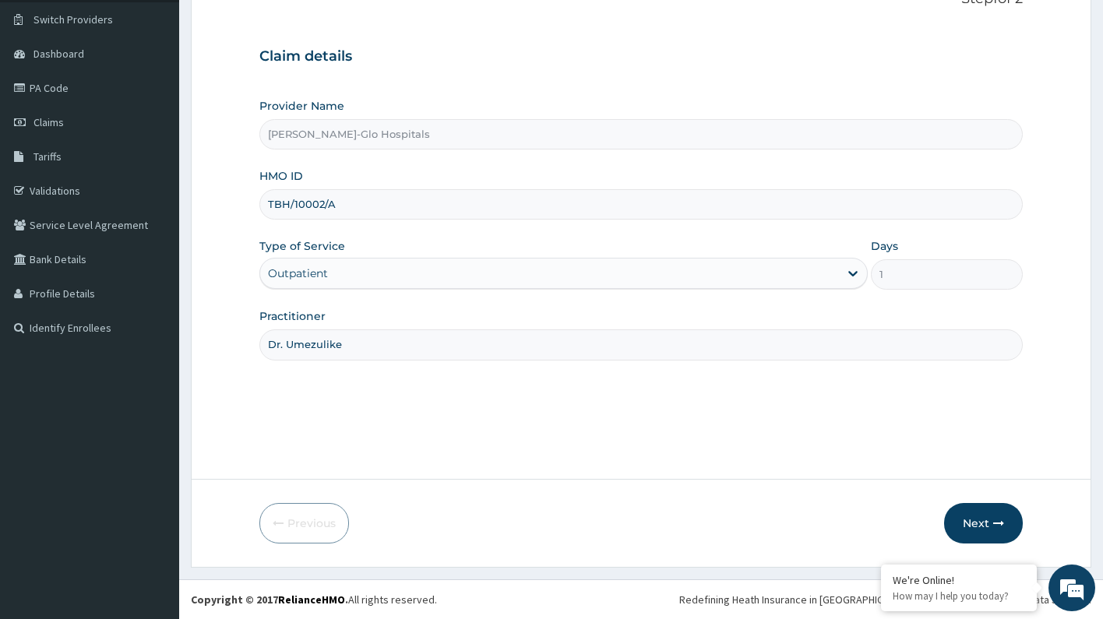
scroll to position [115, 0]
type input "Dr. Umezulike"
click at [982, 526] on button "Next" at bounding box center [983, 524] width 79 height 41
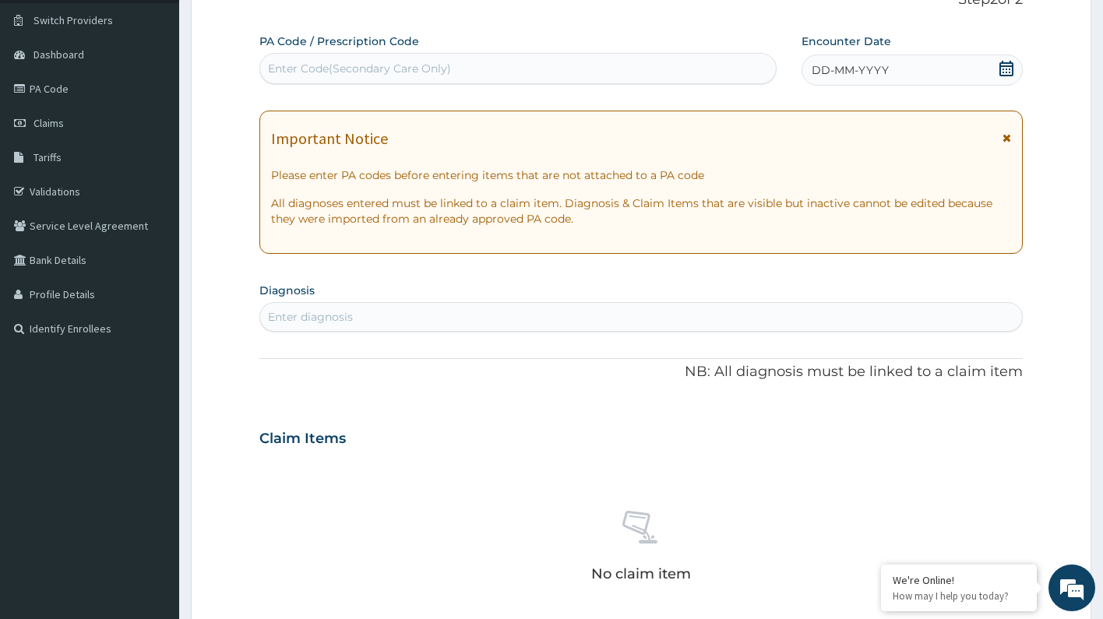
click at [497, 69] on div "Enter Code(Secondary Care Only)" at bounding box center [518, 68] width 516 height 25
paste input "PA/14F936"
type input "PA/14F936"
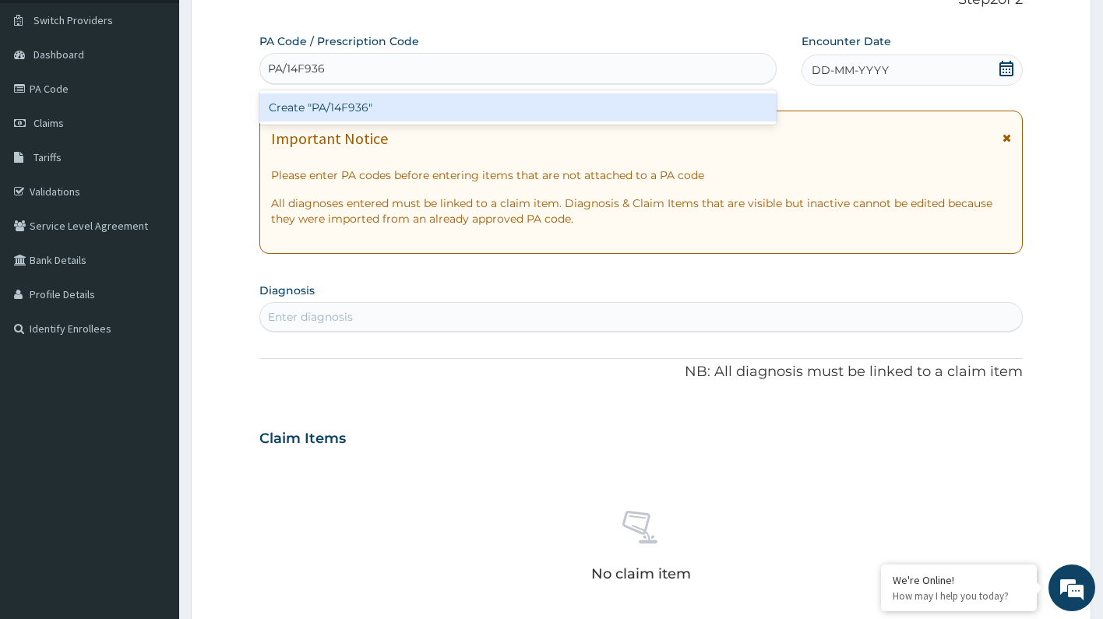
click at [486, 107] on div "Create "PA/14F936"" at bounding box center [517, 107] width 517 height 28
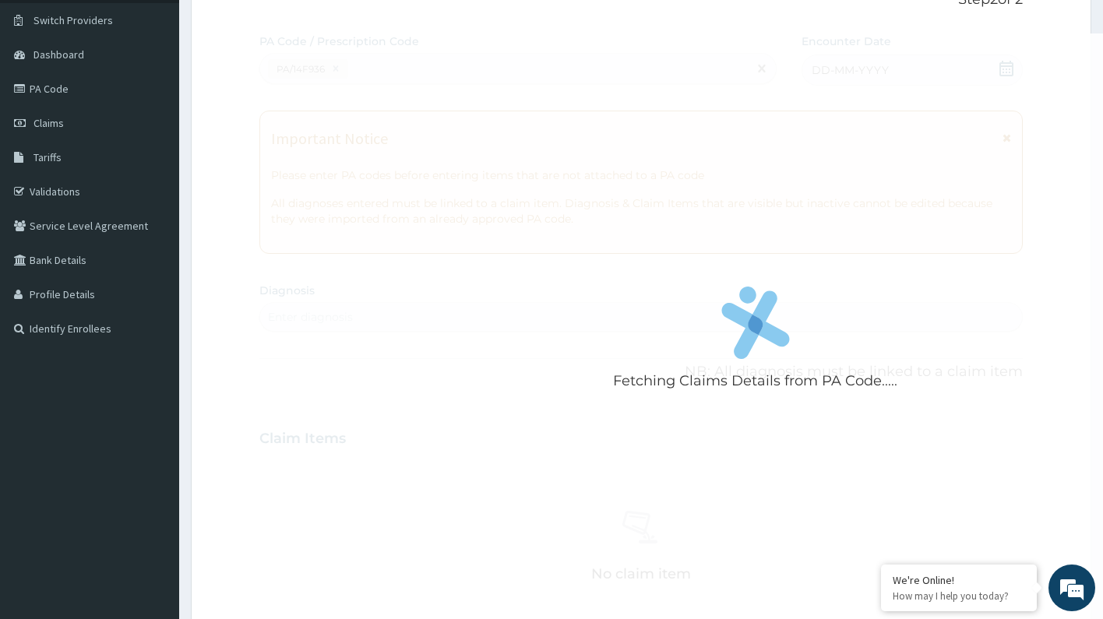
scroll to position [0, 0]
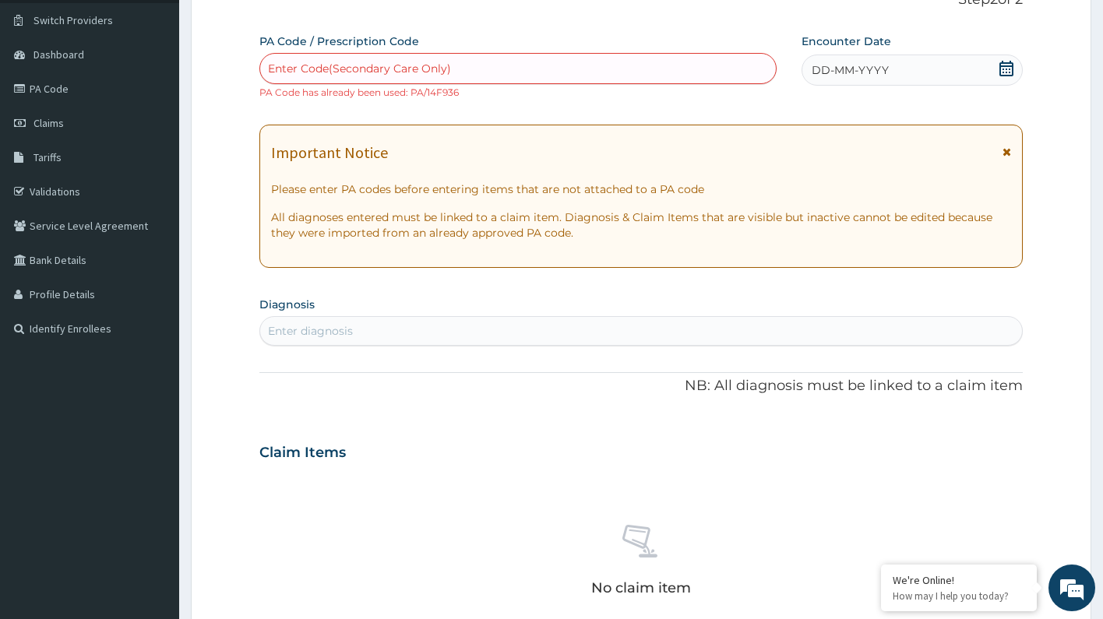
click at [484, 65] on div "Enter Code(Secondary Care Only)" at bounding box center [518, 68] width 516 height 25
paste input "PA/5DCC12"
type input "PA/5DCC12"
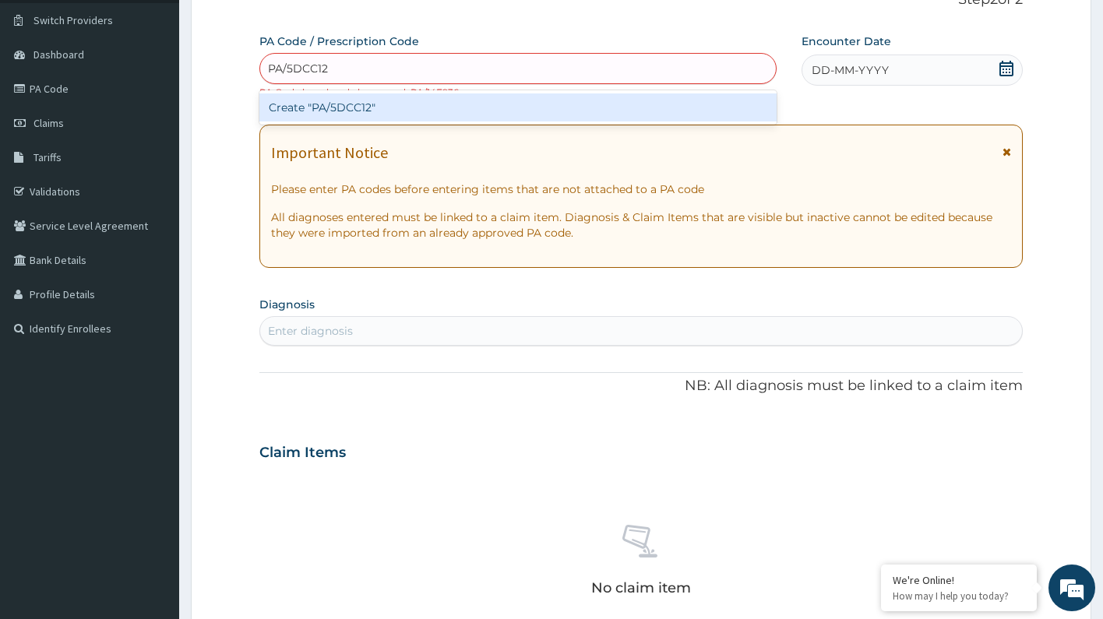
click at [409, 105] on div "Create "PA/5DCC12"" at bounding box center [517, 107] width 517 height 28
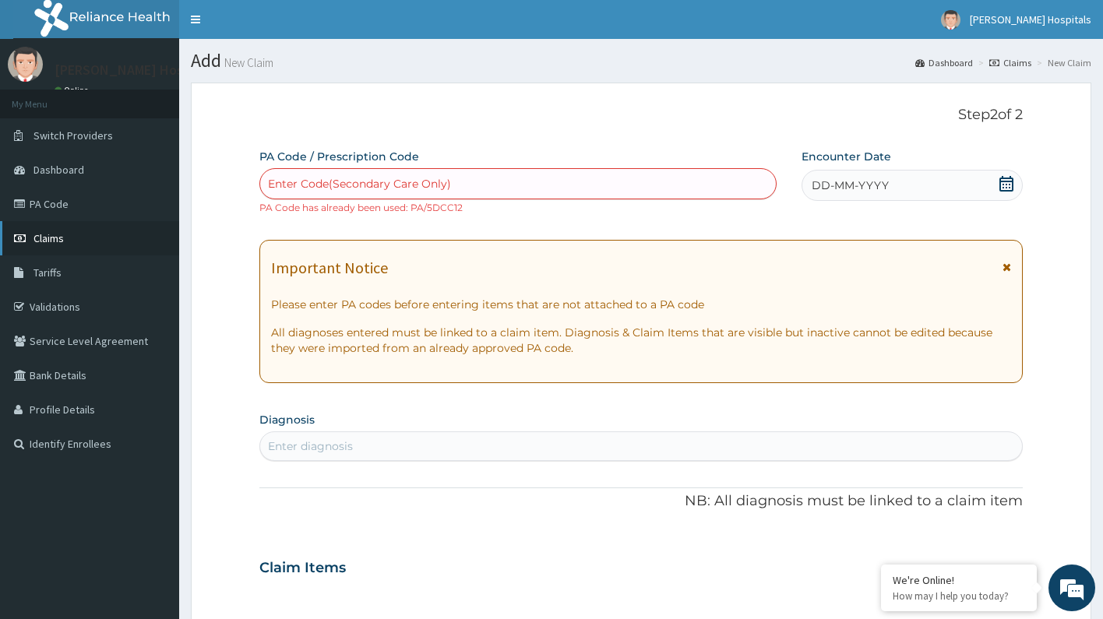
click at [41, 235] on span "Claims" at bounding box center [48, 238] width 30 height 14
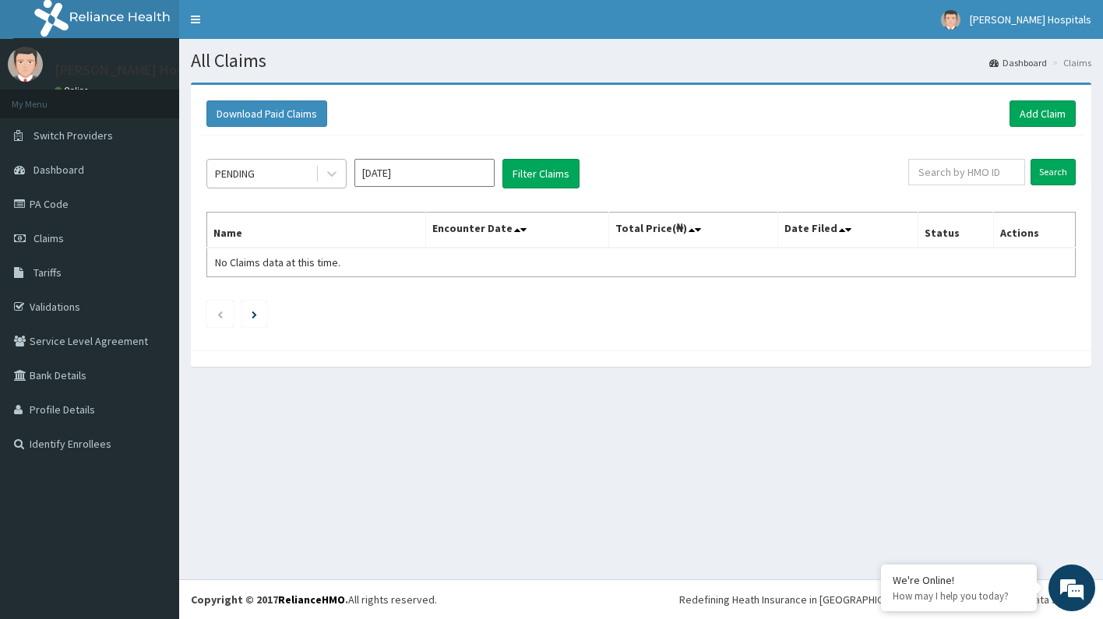
click at [294, 171] on div "PENDING" at bounding box center [261, 173] width 108 height 25
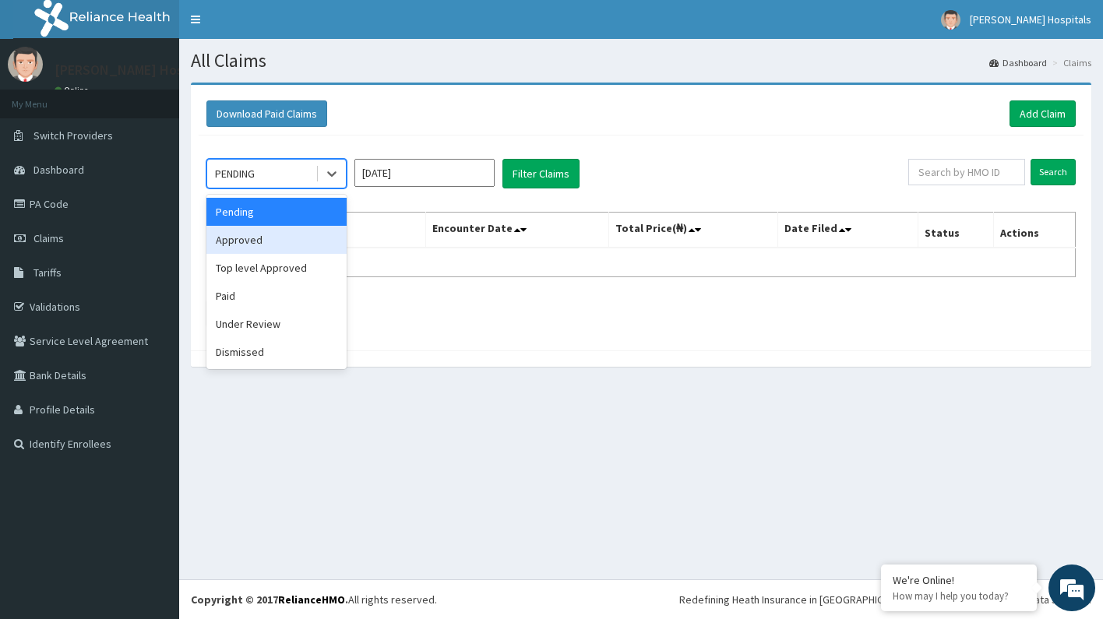
click at [295, 249] on div "Approved" at bounding box center [276, 240] width 140 height 28
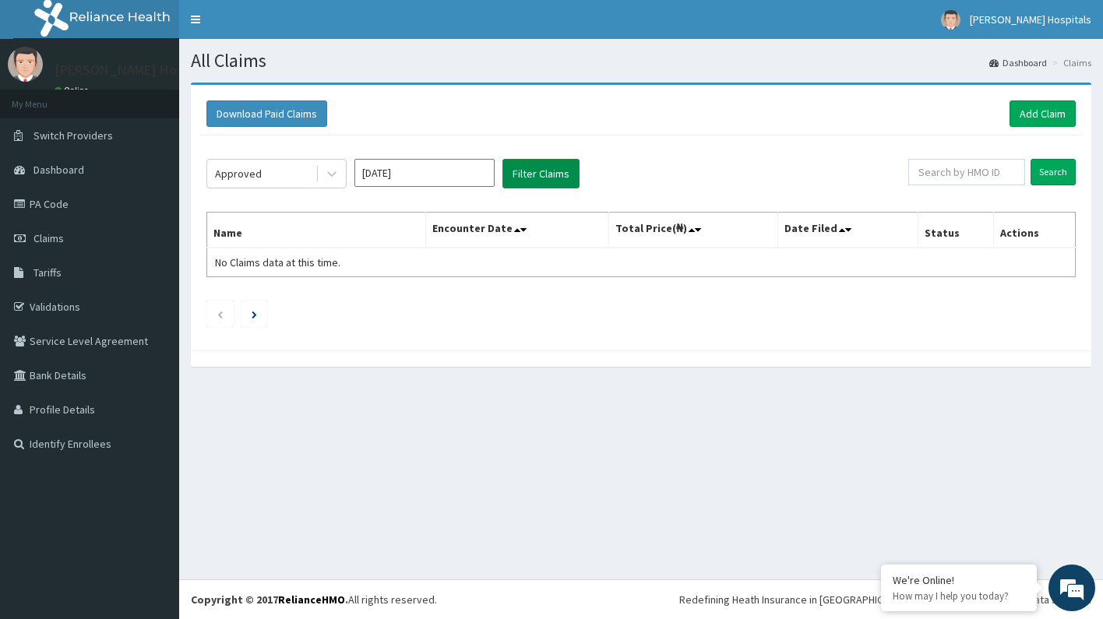
click at [559, 178] on button "Filter Claims" at bounding box center [540, 174] width 77 height 30
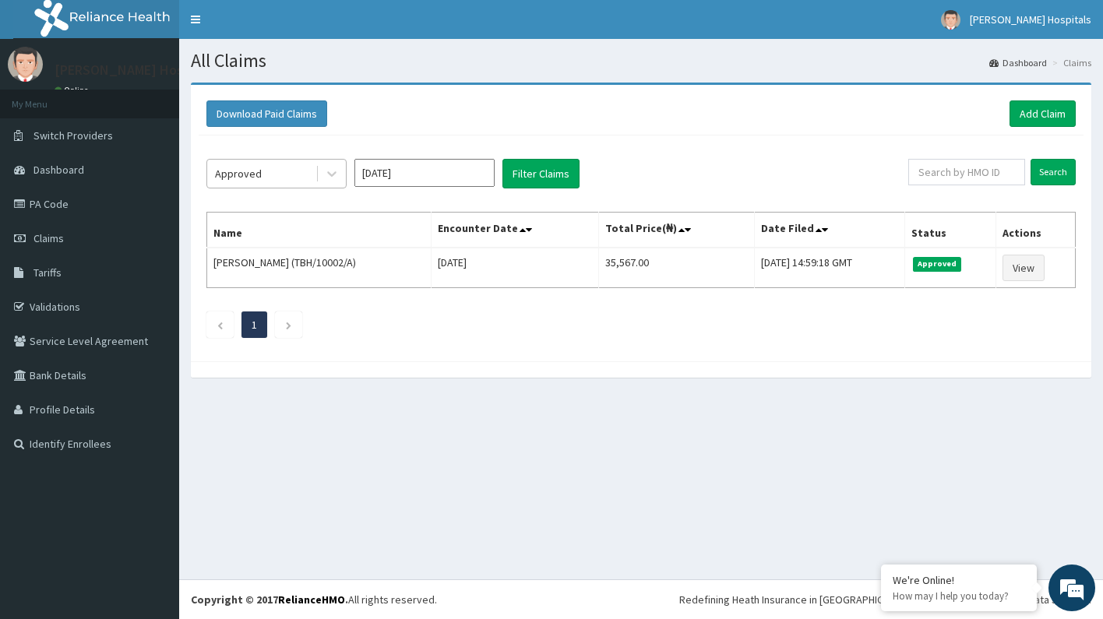
click at [294, 170] on div "Approved" at bounding box center [261, 173] width 108 height 25
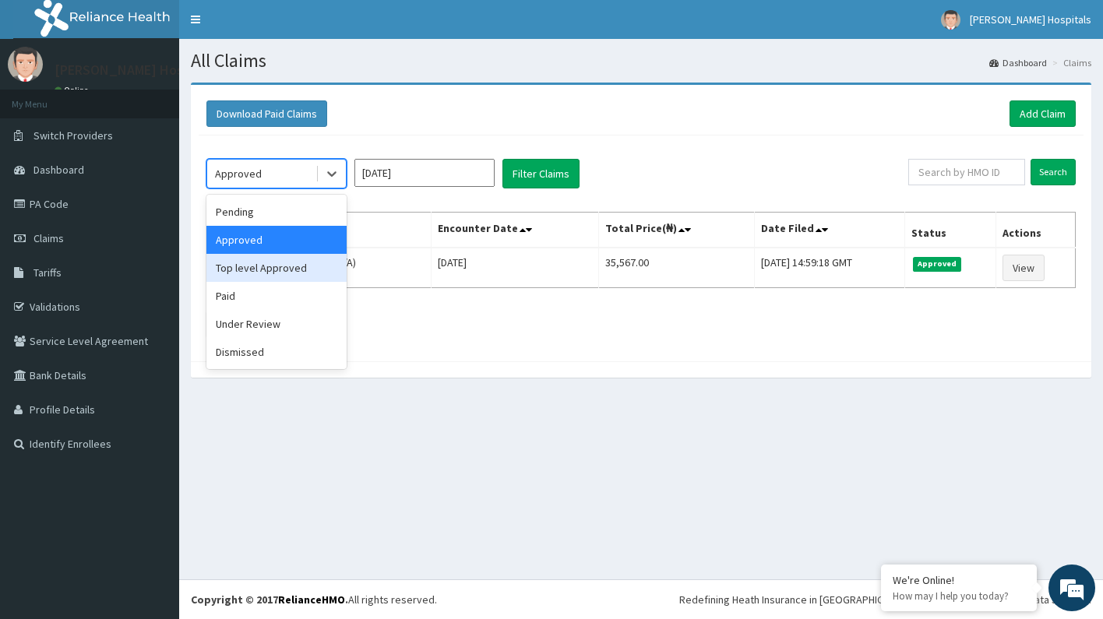
click at [270, 273] on div "Top level Approved" at bounding box center [276, 268] width 140 height 28
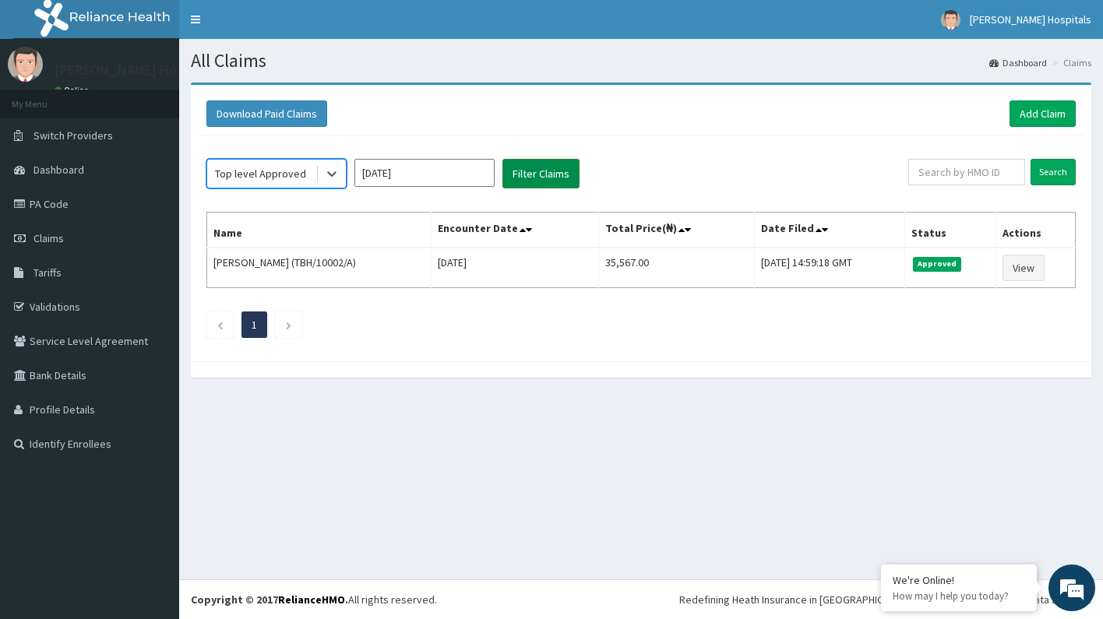
click at [538, 169] on button "Filter Claims" at bounding box center [540, 174] width 77 height 30
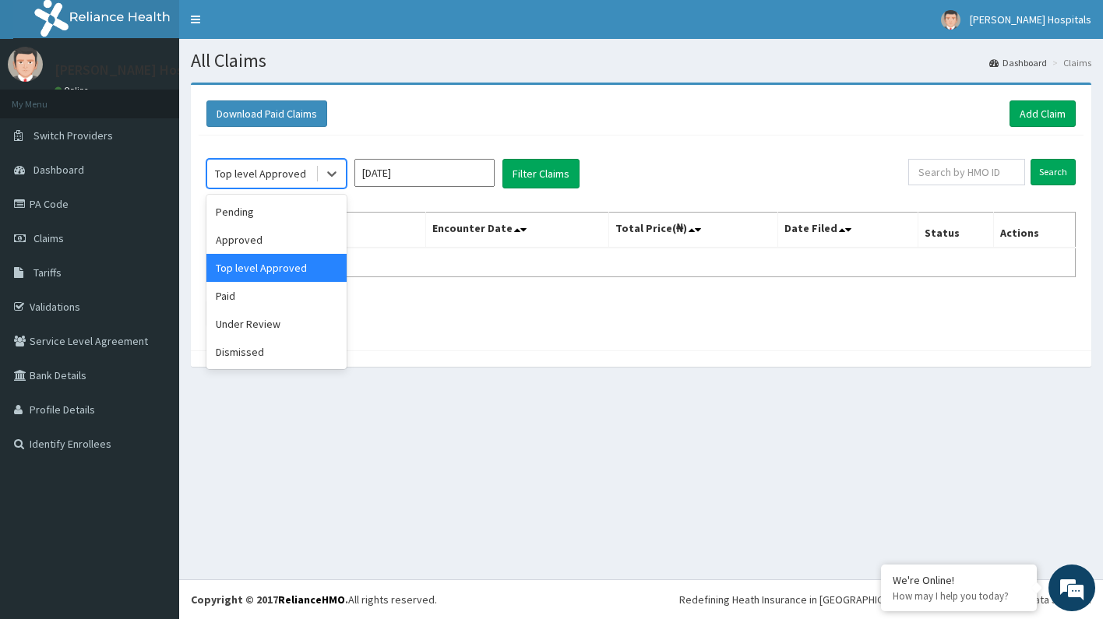
click at [253, 168] on div "Top level Approved" at bounding box center [260, 174] width 91 height 16
click at [252, 296] on div "Paid" at bounding box center [276, 296] width 140 height 28
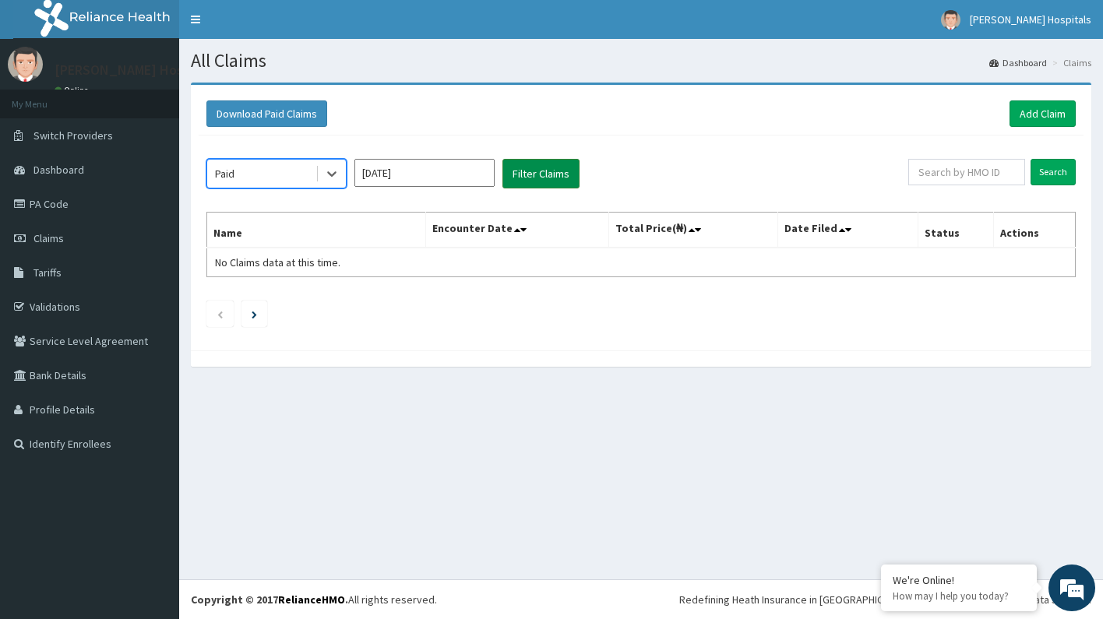
click at [549, 171] on button "Filter Claims" at bounding box center [540, 174] width 77 height 30
click at [277, 178] on div "Paid" at bounding box center [261, 173] width 108 height 25
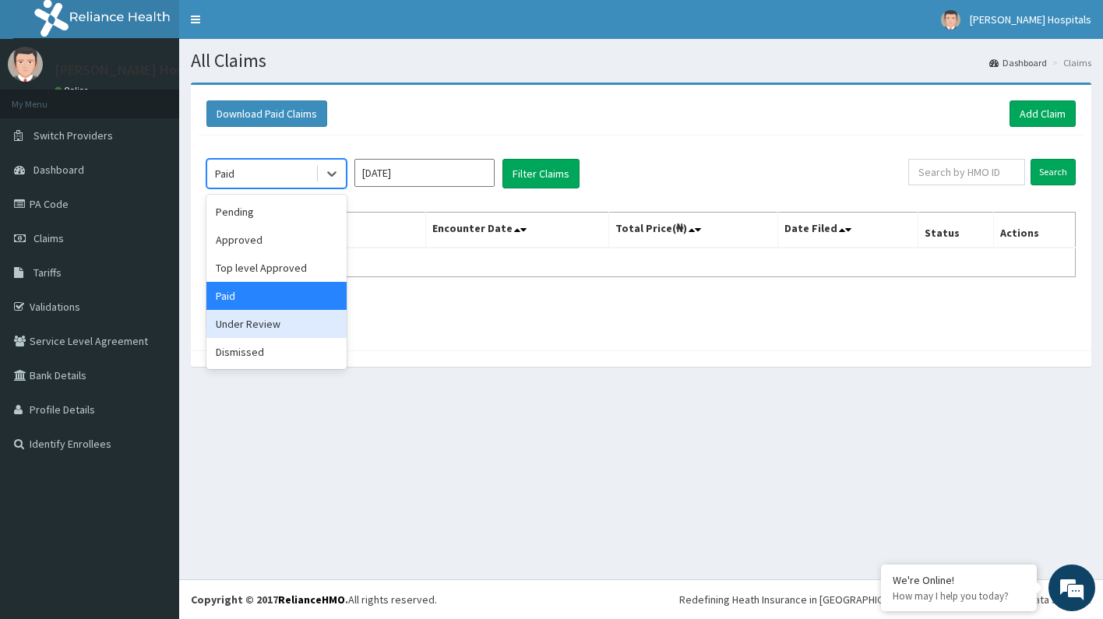
click at [295, 326] on div "Under Review" at bounding box center [276, 324] width 140 height 28
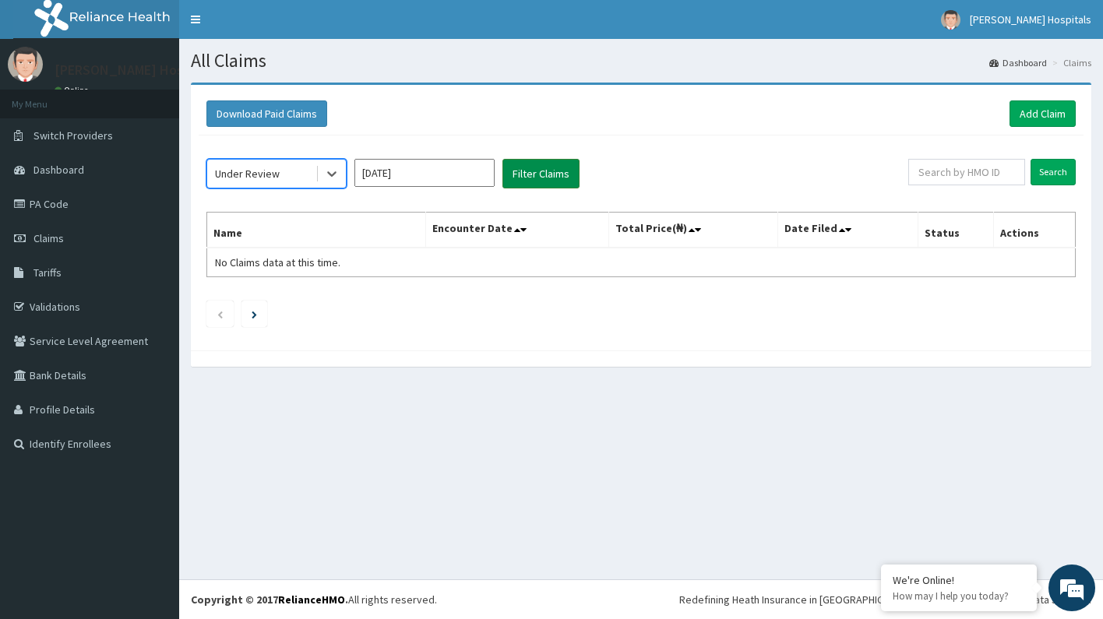
click at [565, 165] on button "Filter Claims" at bounding box center [540, 174] width 77 height 30
click at [317, 171] on span at bounding box center [317, 174] width 1 height 16
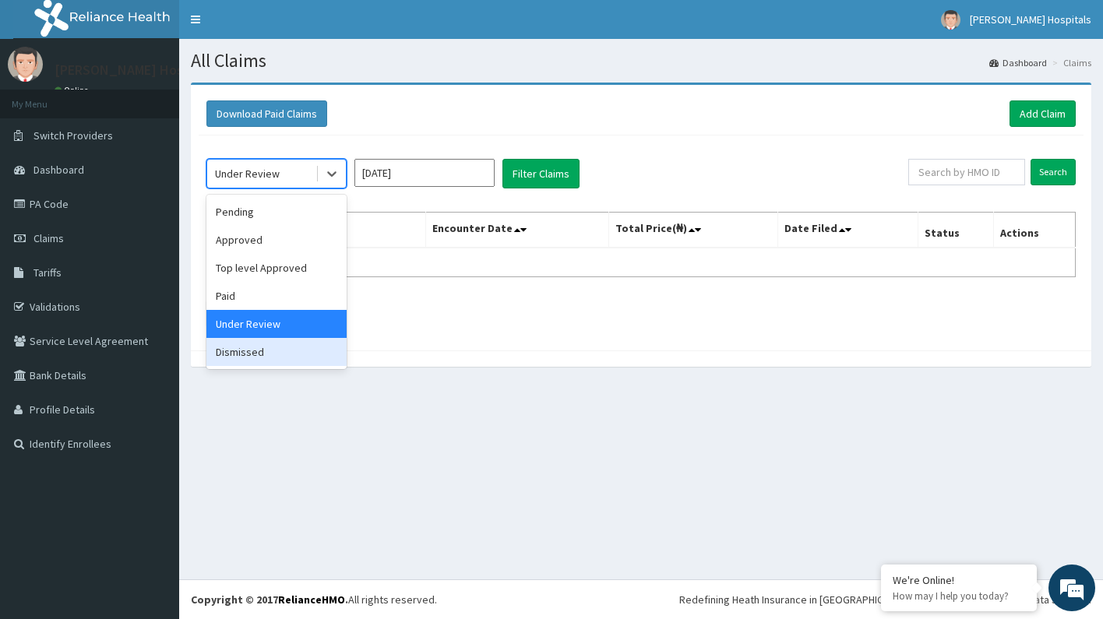
click at [270, 352] on div "Dismissed" at bounding box center [276, 352] width 140 height 28
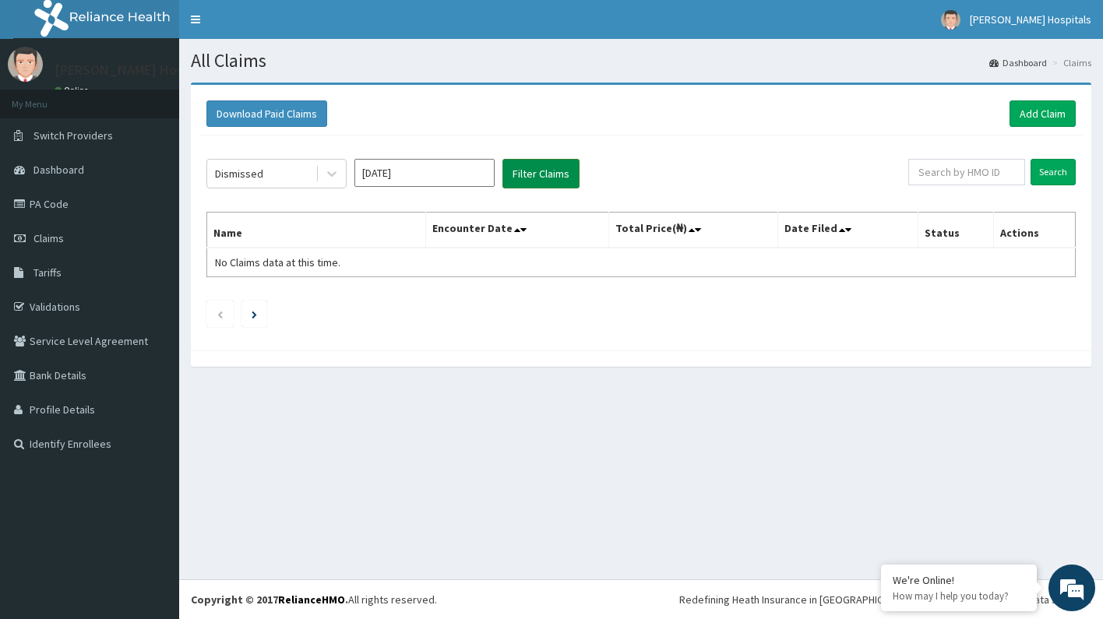
click at [539, 171] on button "Filter Claims" at bounding box center [540, 174] width 77 height 30
click at [282, 175] on div "Dismissed" at bounding box center [261, 173] width 108 height 25
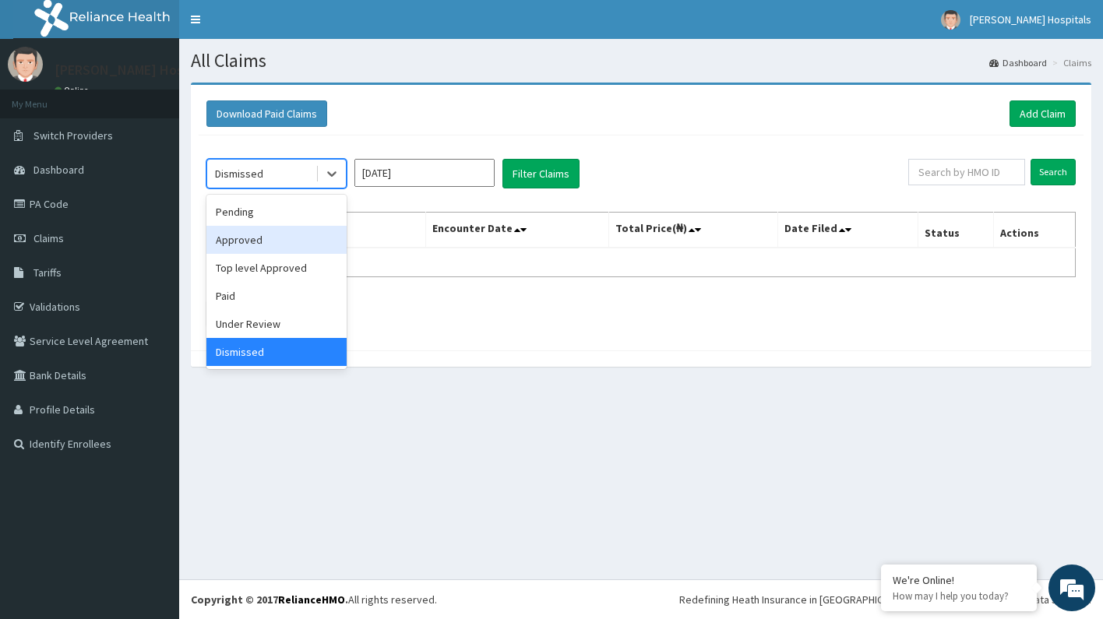
click at [264, 232] on div "Approved" at bounding box center [276, 240] width 140 height 28
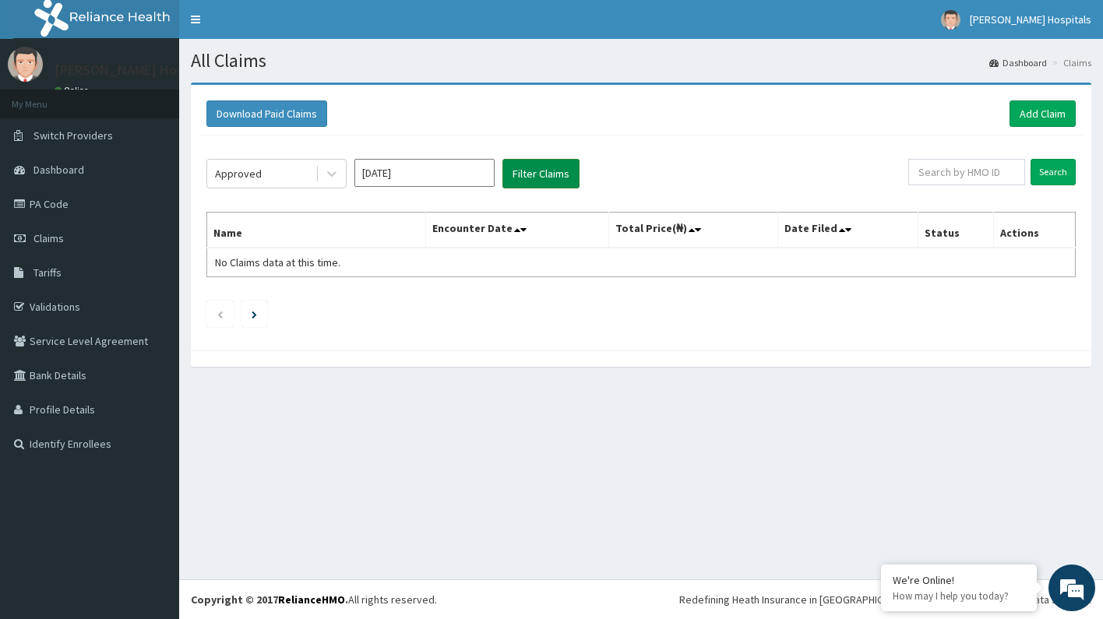
click at [533, 178] on button "Filter Claims" at bounding box center [540, 174] width 77 height 30
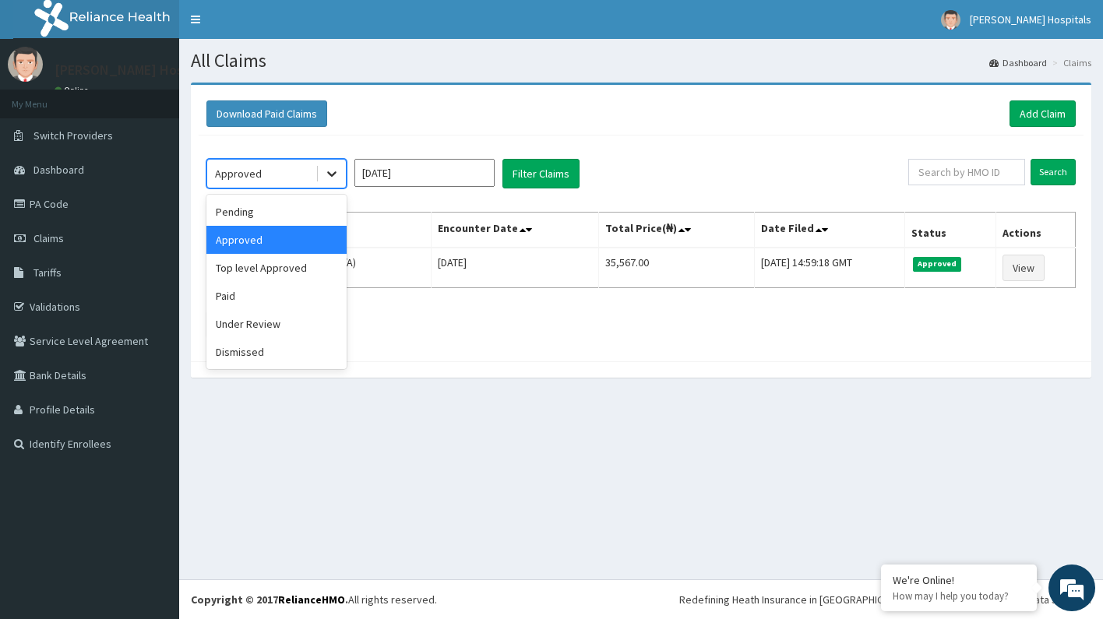
click at [328, 174] on icon at bounding box center [332, 174] width 16 height 16
click at [306, 272] on div "Top level Approved" at bounding box center [276, 268] width 140 height 28
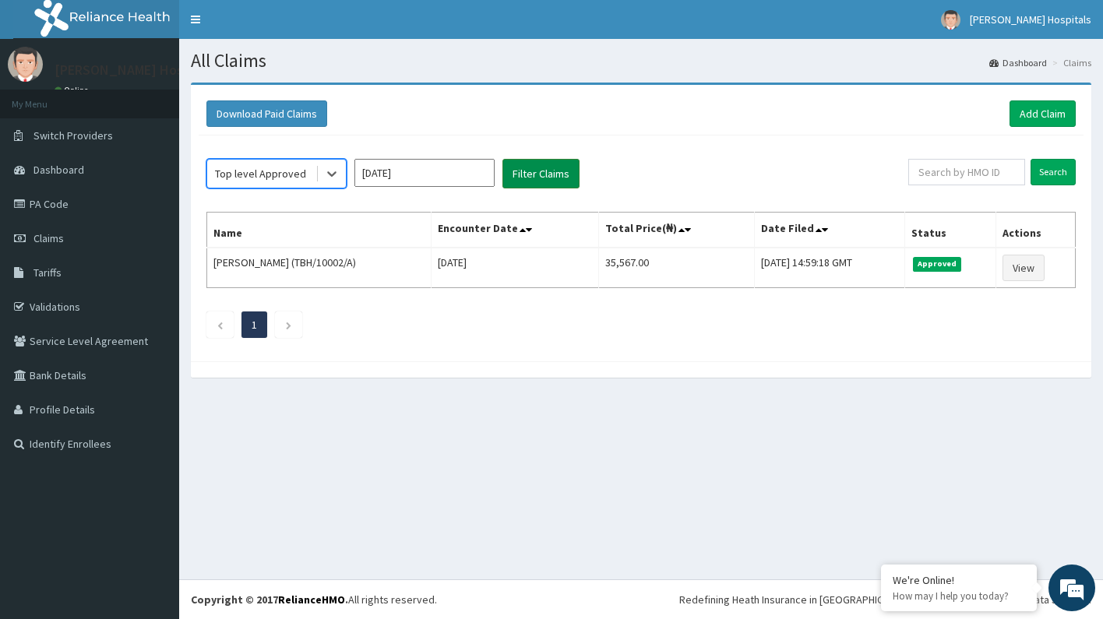
click at [512, 170] on button "Filter Claims" at bounding box center [540, 174] width 77 height 30
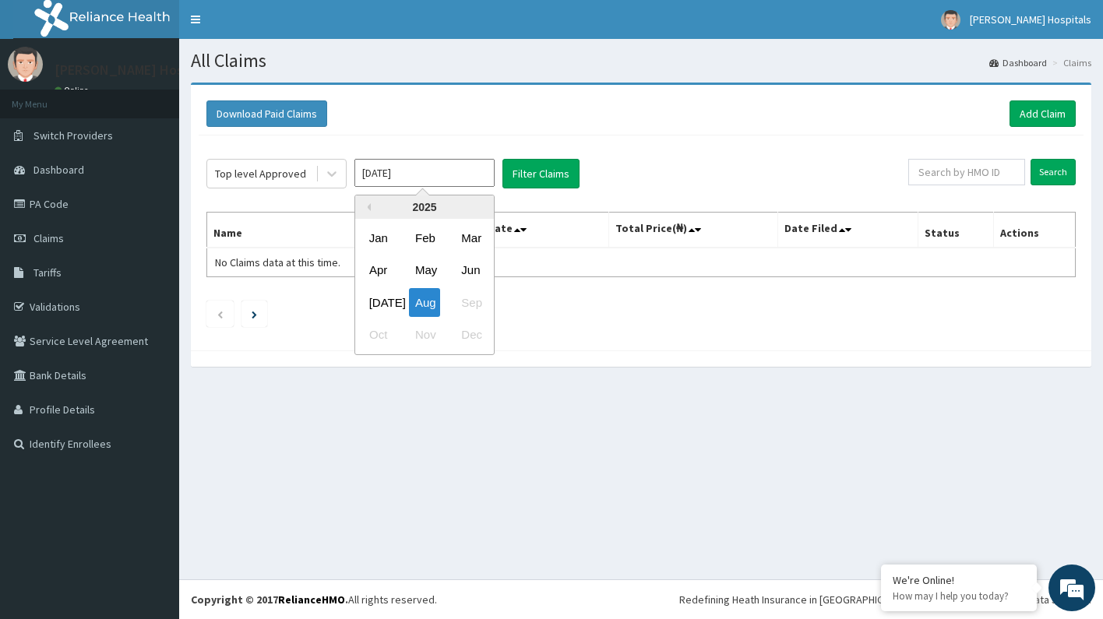
click at [428, 165] on input "[DATE]" at bounding box center [424, 173] width 140 height 28
click at [377, 309] on div "[DATE]" at bounding box center [378, 302] width 31 height 29
type input "[DATE]"
click at [335, 175] on icon at bounding box center [332, 174] width 16 height 16
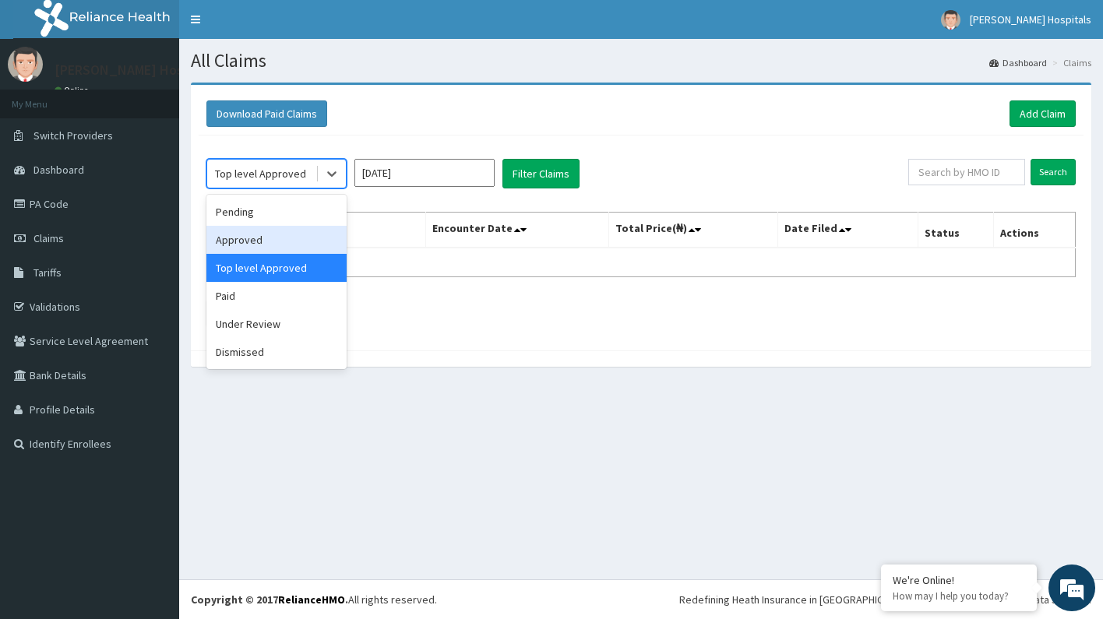
click at [306, 237] on div "Approved" at bounding box center [276, 240] width 140 height 28
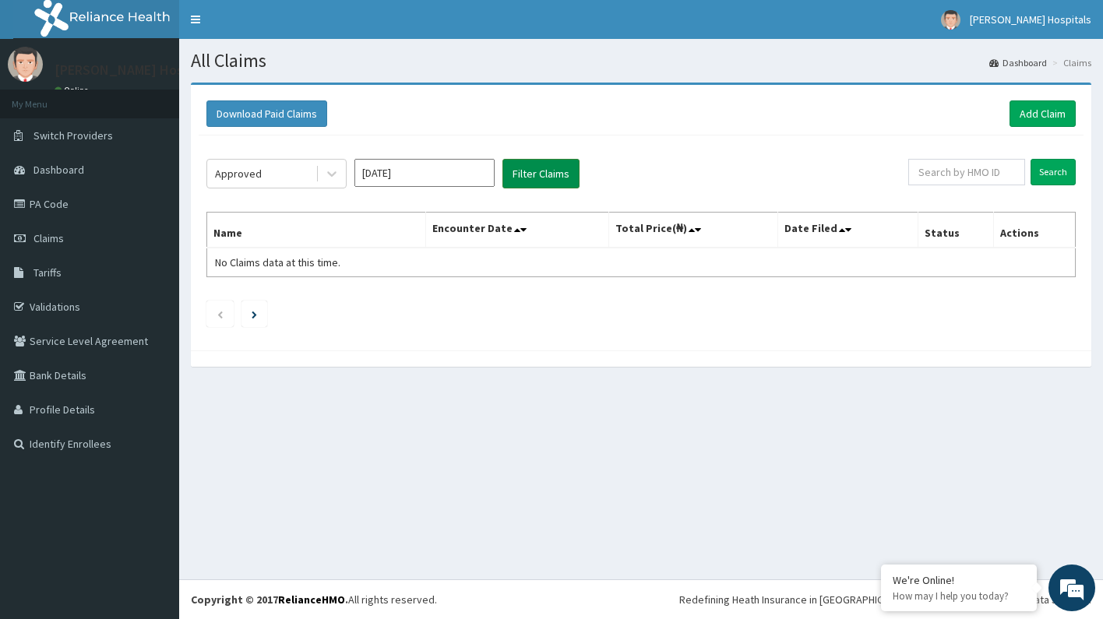
click at [530, 176] on button "Filter Claims" at bounding box center [540, 174] width 77 height 30
click at [284, 167] on div "Approved" at bounding box center [261, 173] width 108 height 25
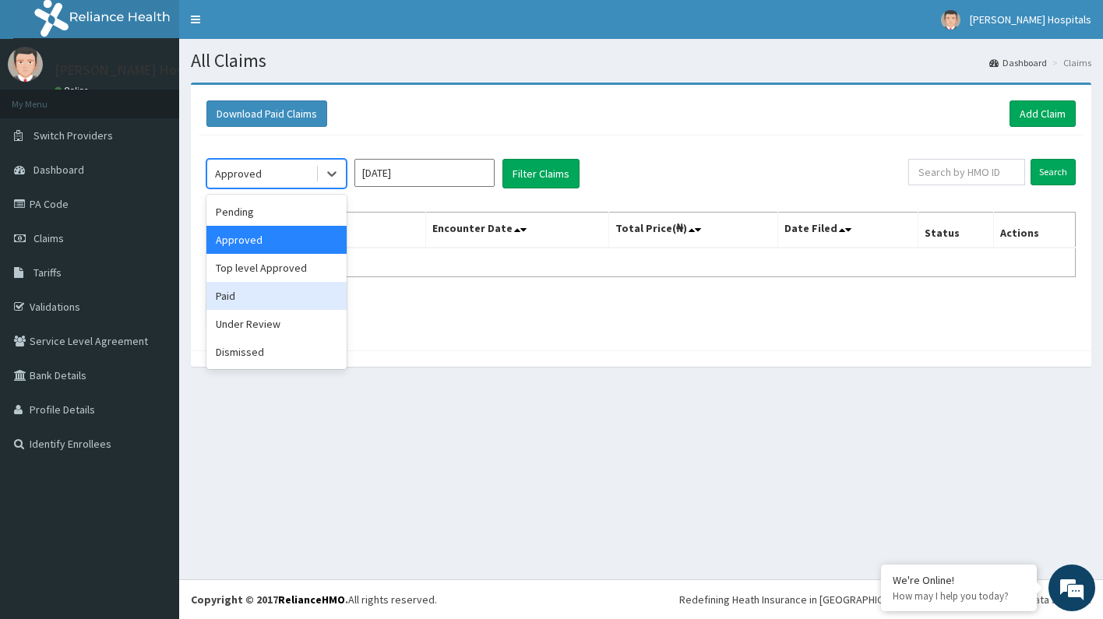
click at [266, 297] on div "Paid" at bounding box center [276, 296] width 140 height 28
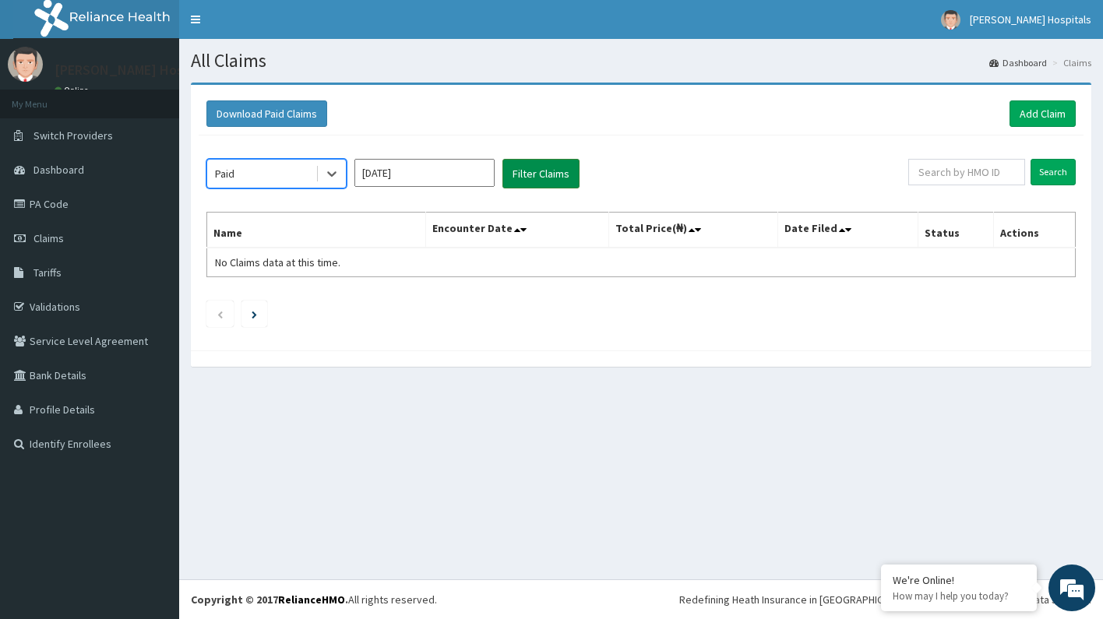
click at [559, 170] on button "Filter Claims" at bounding box center [540, 174] width 77 height 30
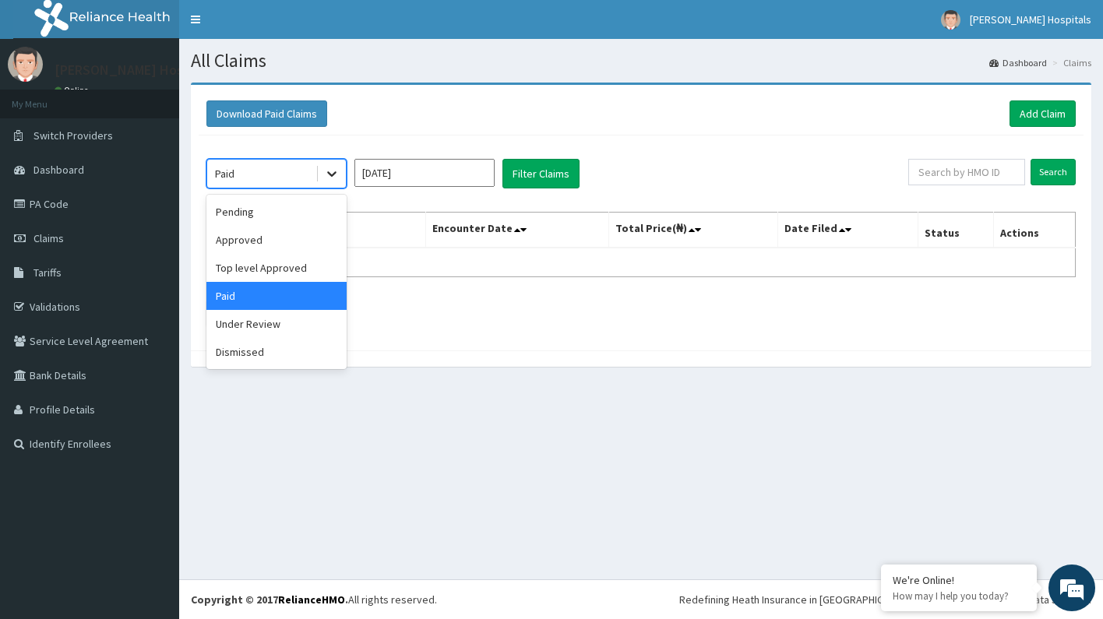
click at [332, 173] on icon at bounding box center [332, 174] width 16 height 16
click at [307, 234] on div "Approved" at bounding box center [276, 240] width 140 height 28
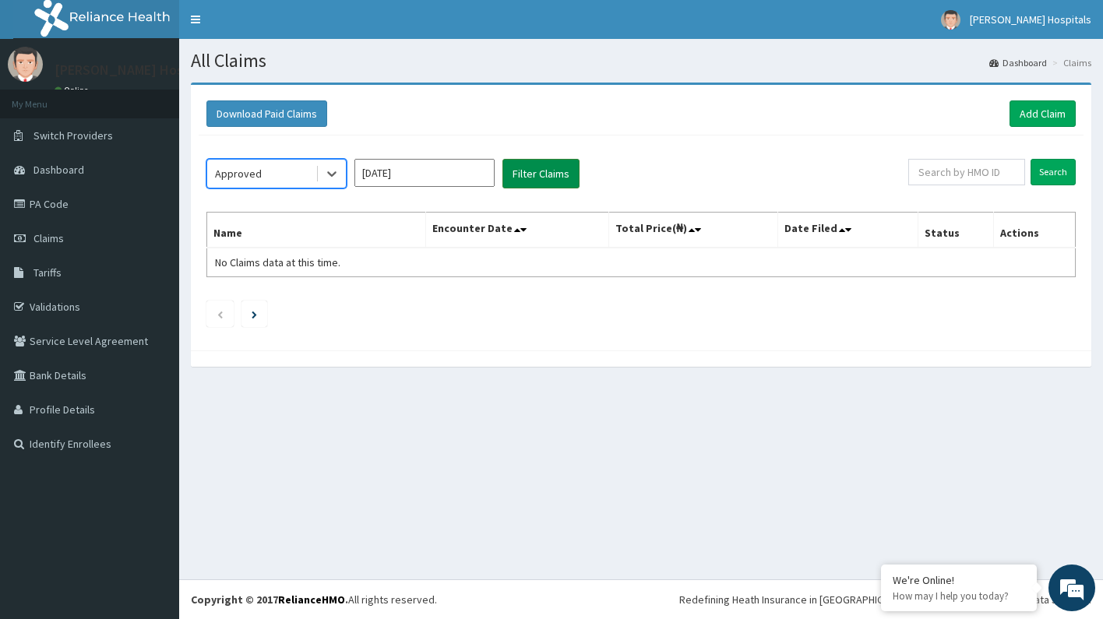
click at [539, 161] on button "Filter Claims" at bounding box center [540, 174] width 77 height 30
